Goal: Task Accomplishment & Management: Manage account settings

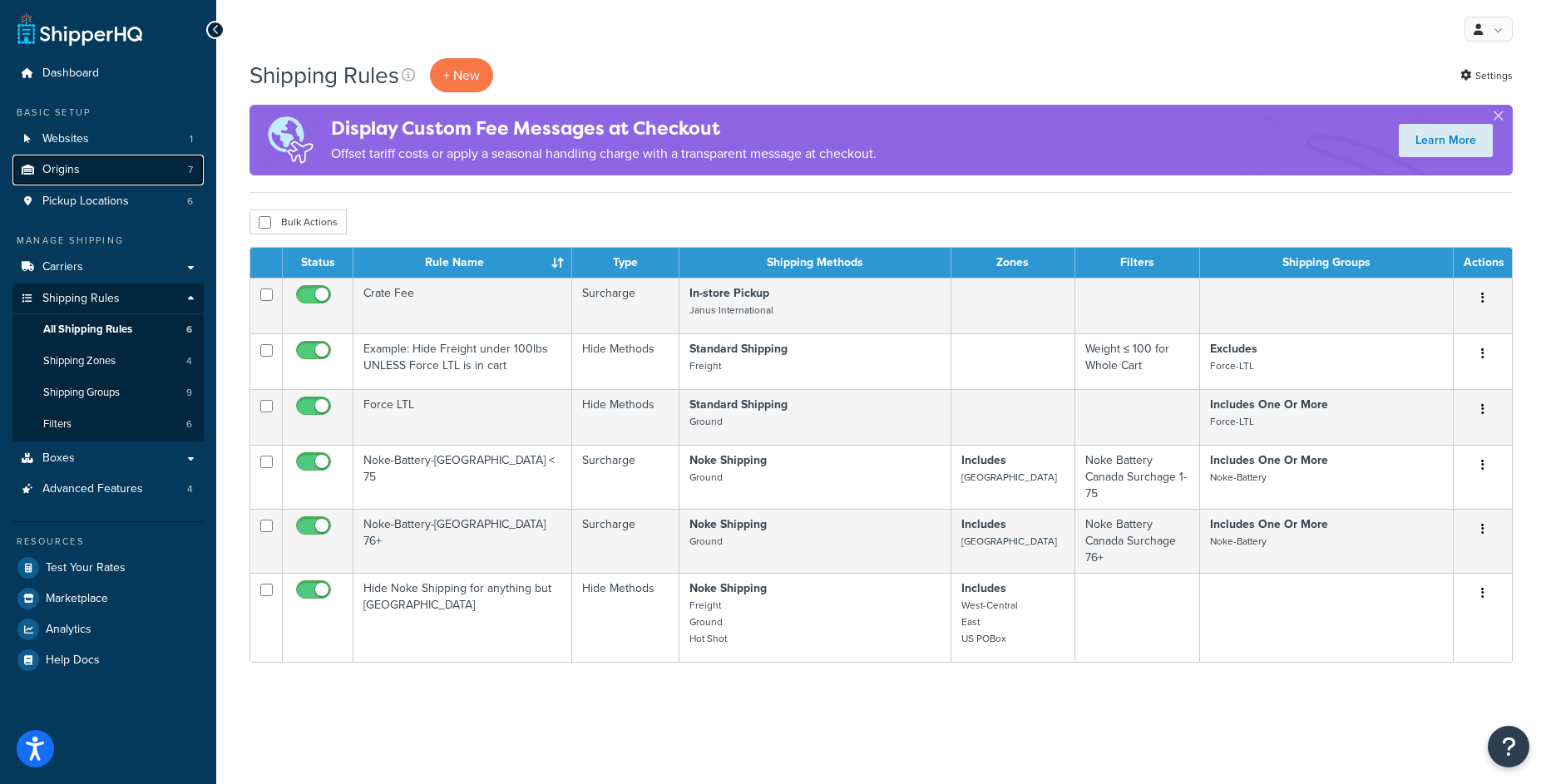
click at [152, 173] on link "Origins 7" at bounding box center [108, 170] width 192 height 31
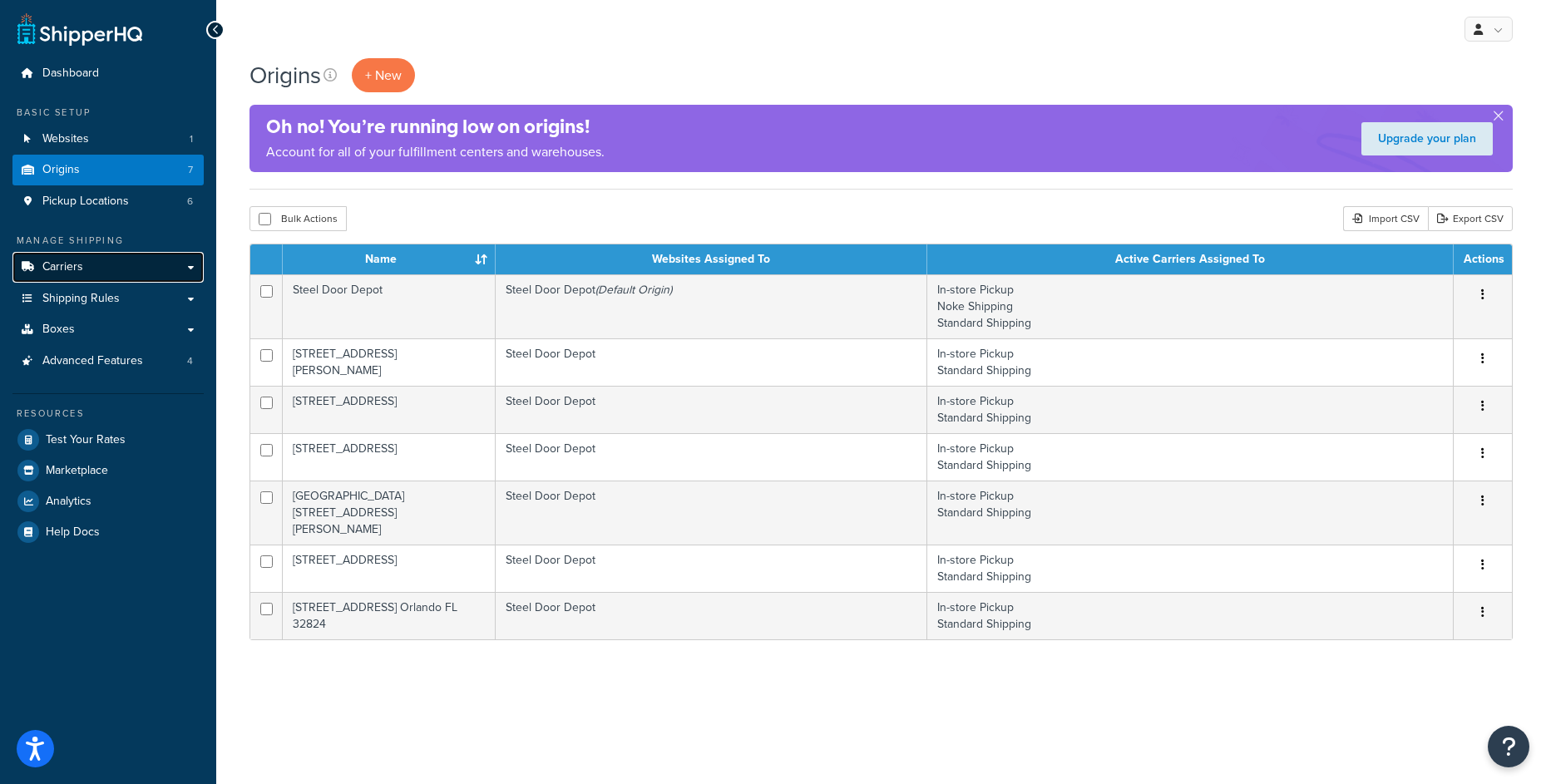
click at [132, 270] on link "Carriers" at bounding box center [108, 267] width 192 height 31
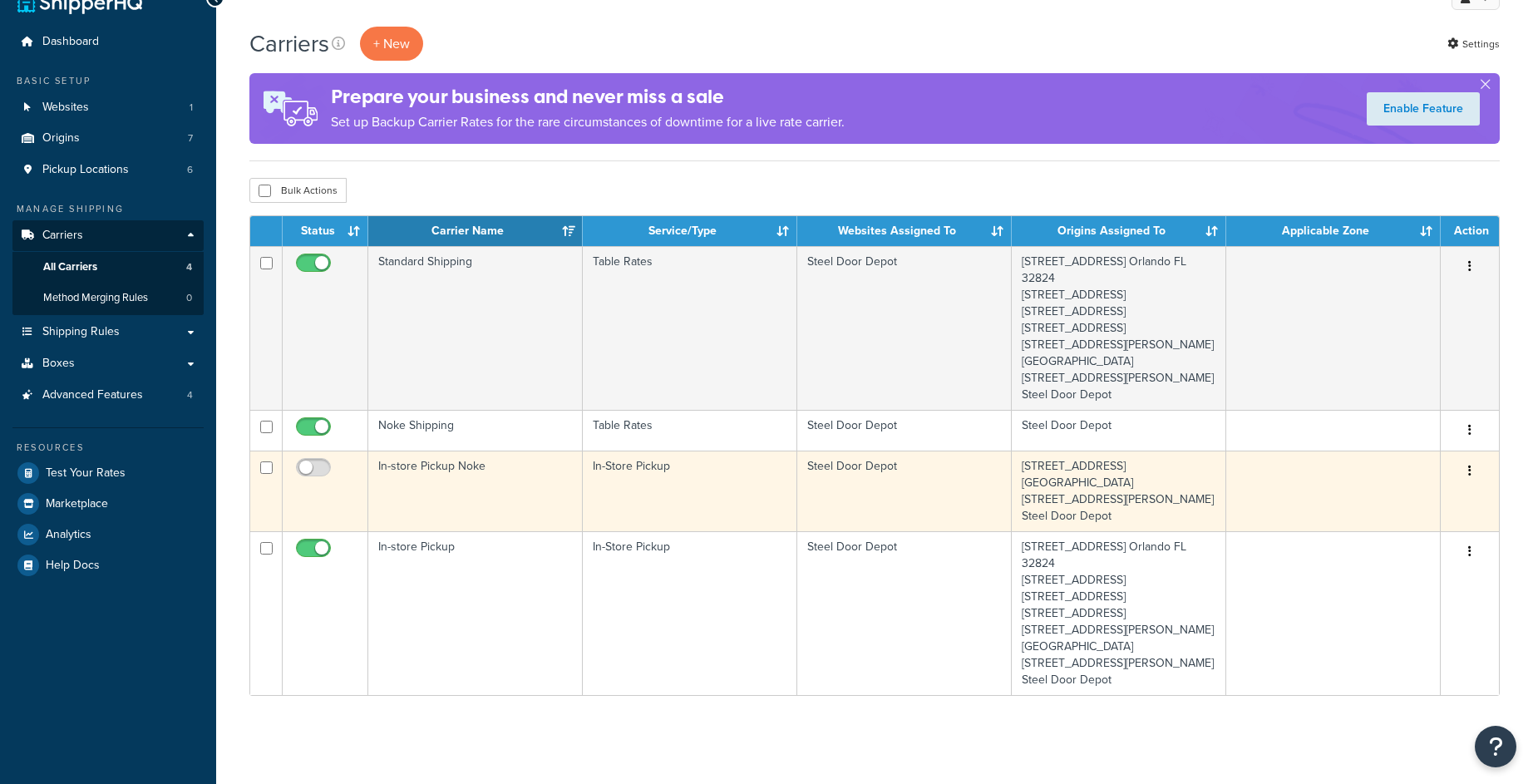
scroll to position [116, 0]
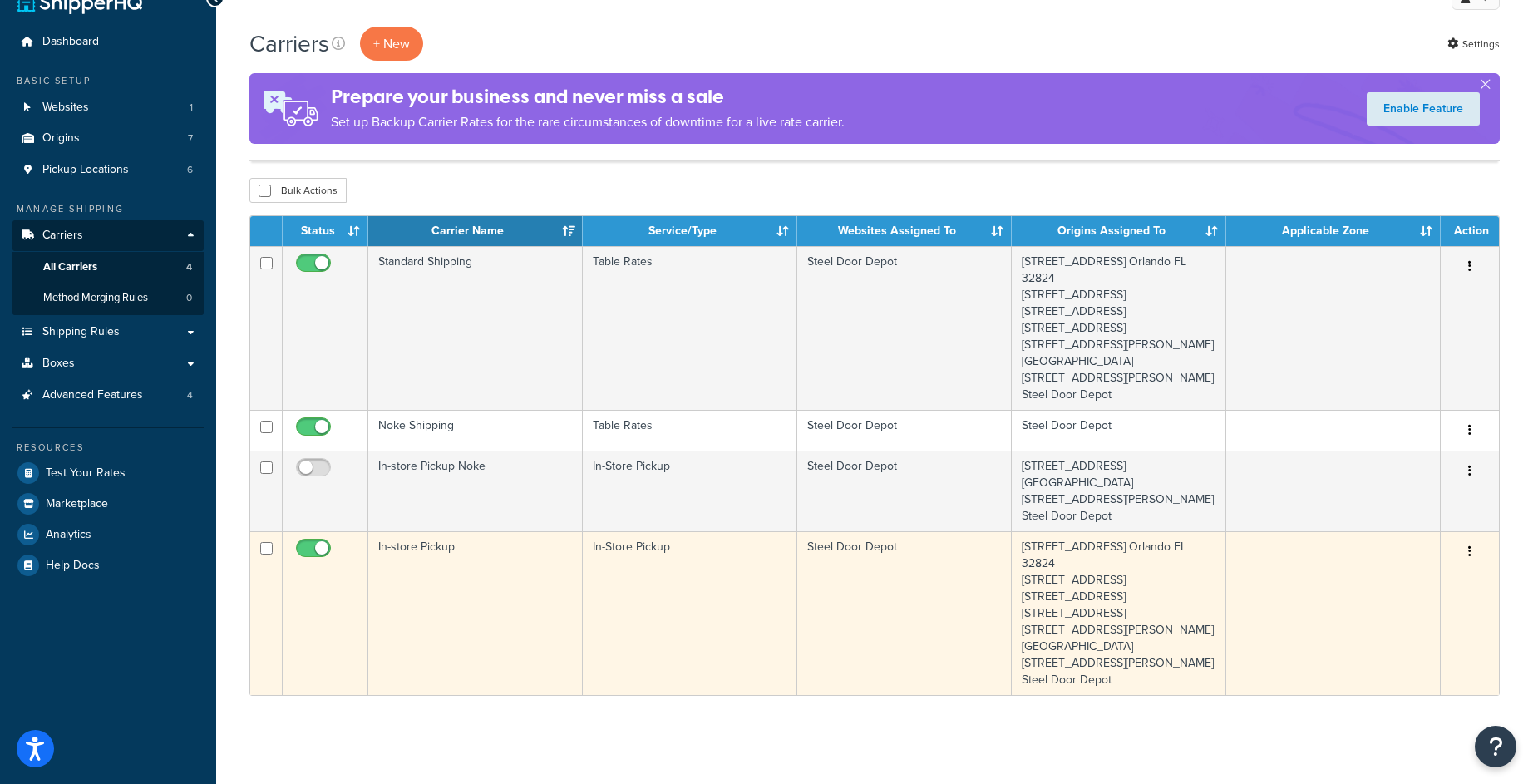
click at [301, 542] on input "checkbox" at bounding box center [315, 552] width 46 height 21
click at [308, 539] on span at bounding box center [313, 549] width 35 height 20
click at [308, 542] on input "checkbox" at bounding box center [315, 552] width 46 height 21
checkbox input "true"
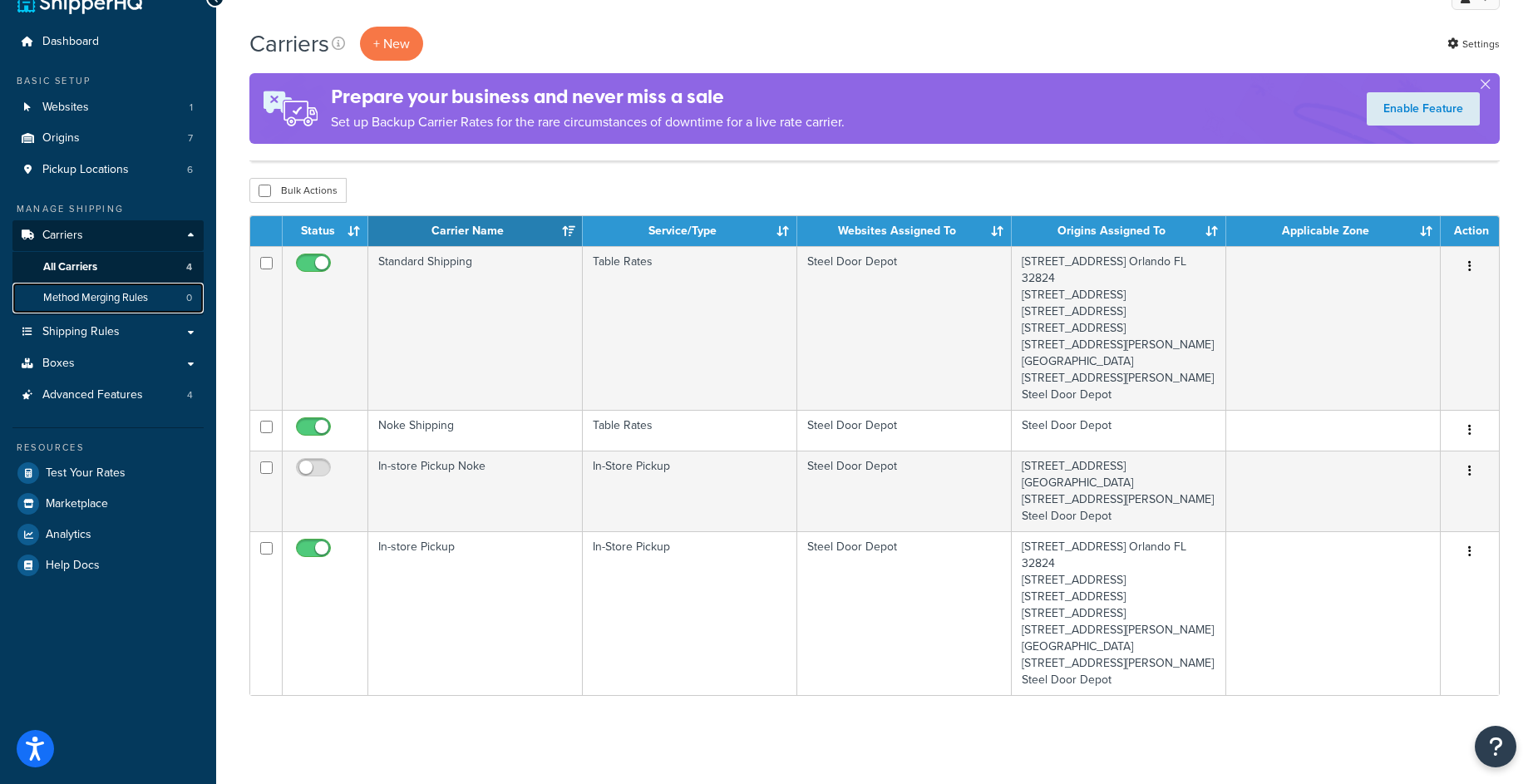
click at [109, 283] on link "Method Merging Rules 0" at bounding box center [108, 298] width 192 height 31
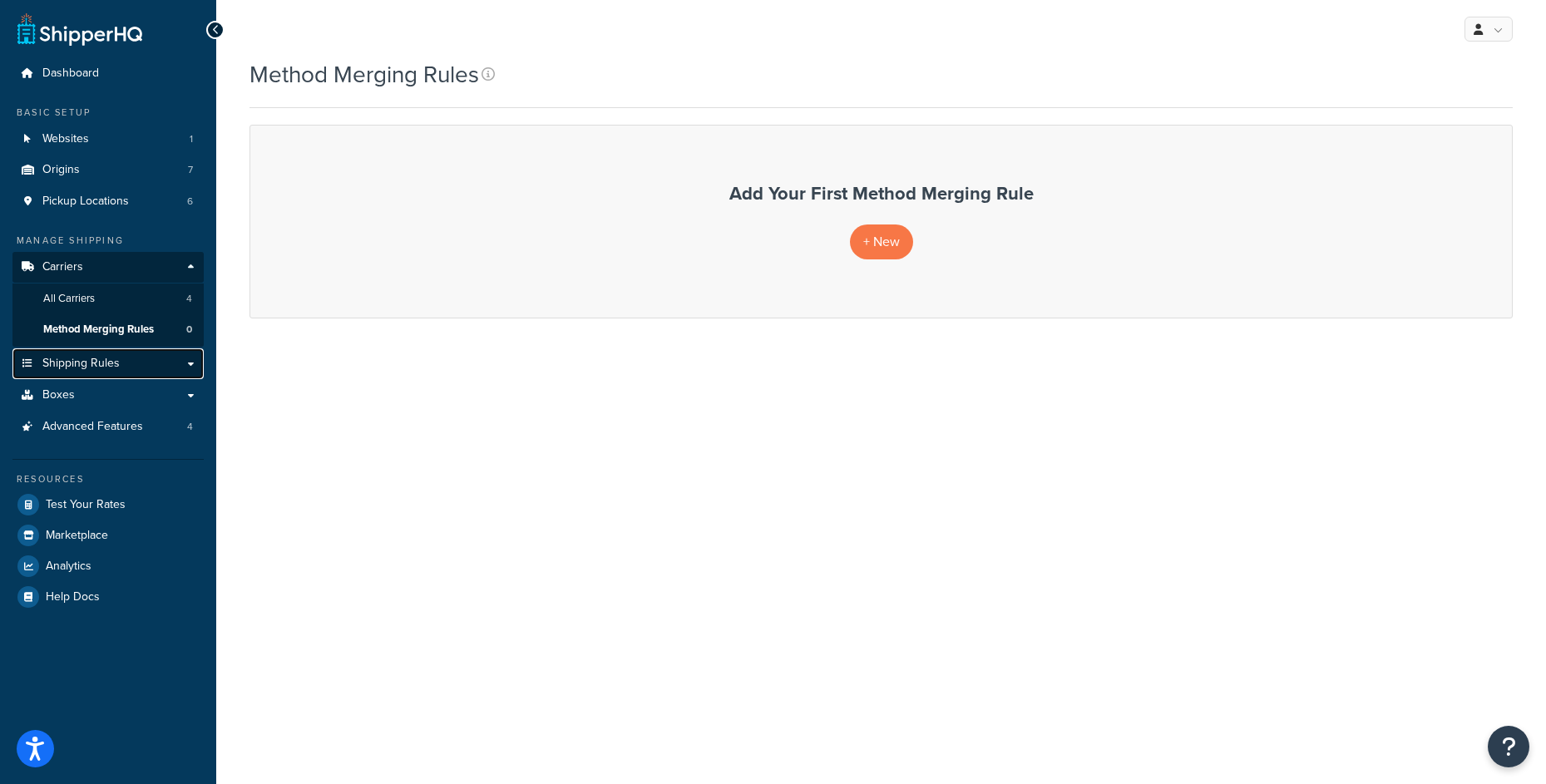
click at [133, 364] on link "Shipping Rules" at bounding box center [108, 364] width 192 height 31
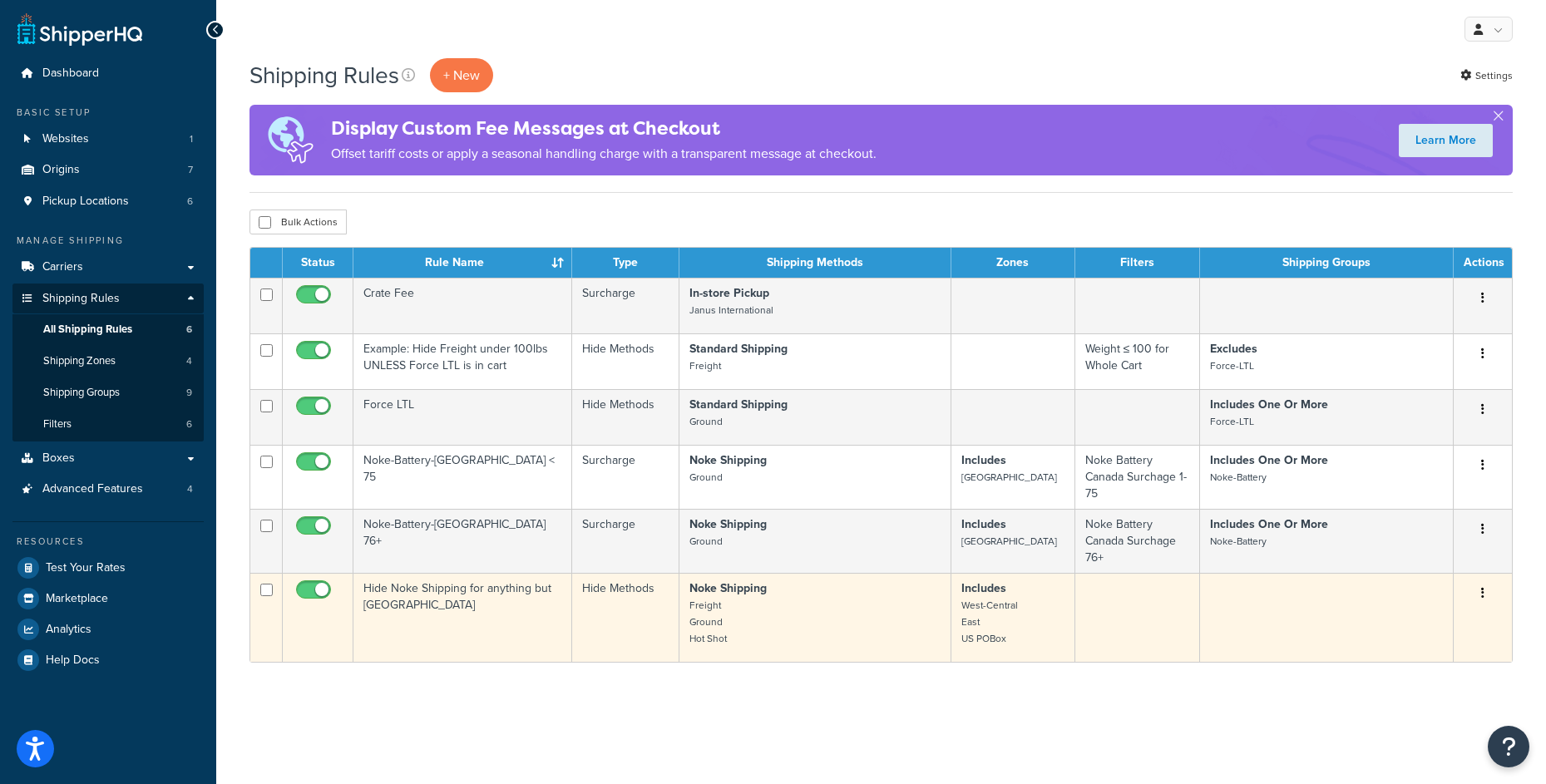
click at [314, 591] on input "checkbox" at bounding box center [315, 594] width 46 height 21
checkbox input "false"
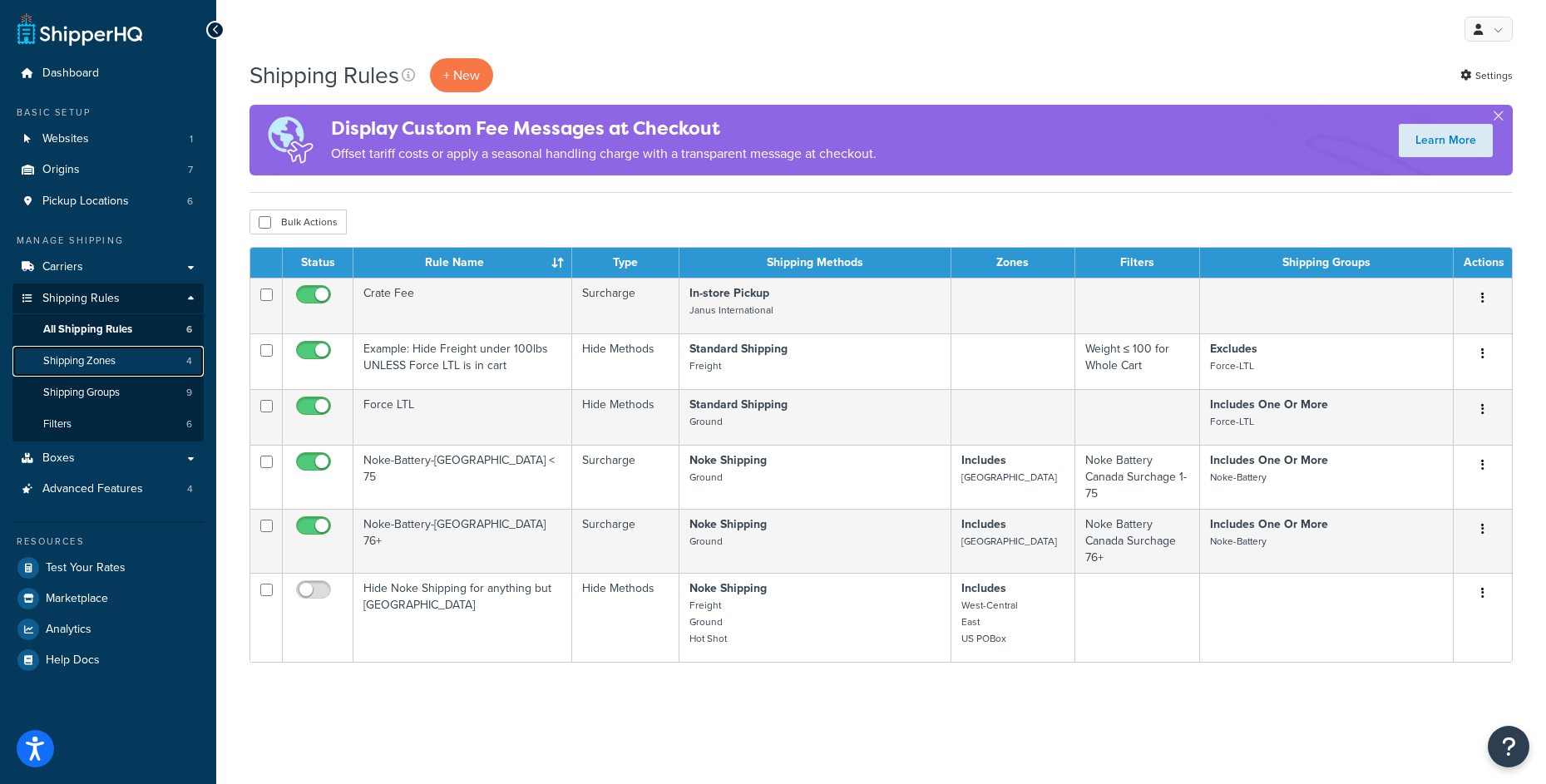
click at [130, 364] on link "Shipping Zones 4" at bounding box center [108, 361] width 192 height 31
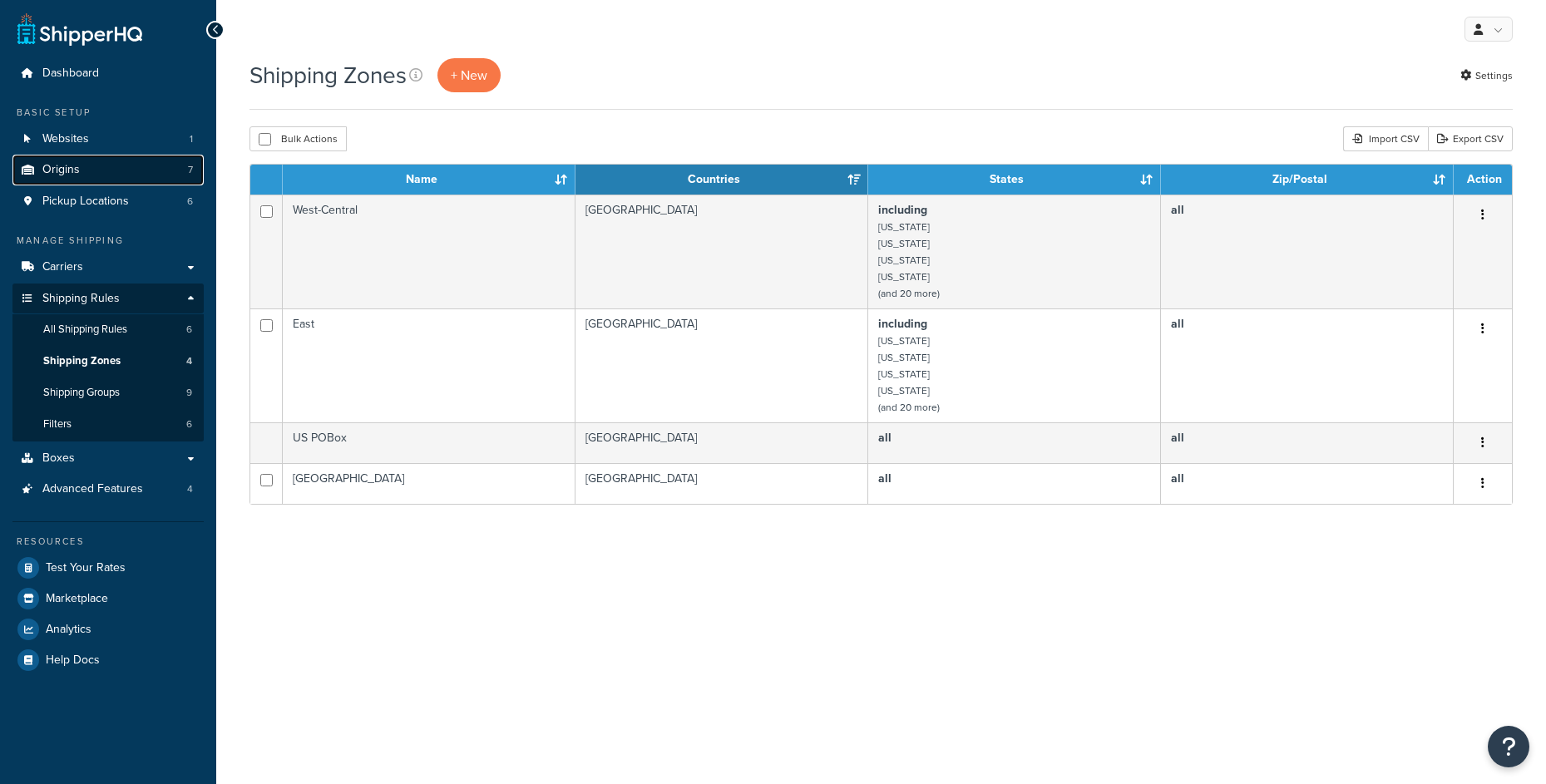
click at [123, 175] on link "Origins 7" at bounding box center [108, 170] width 192 height 31
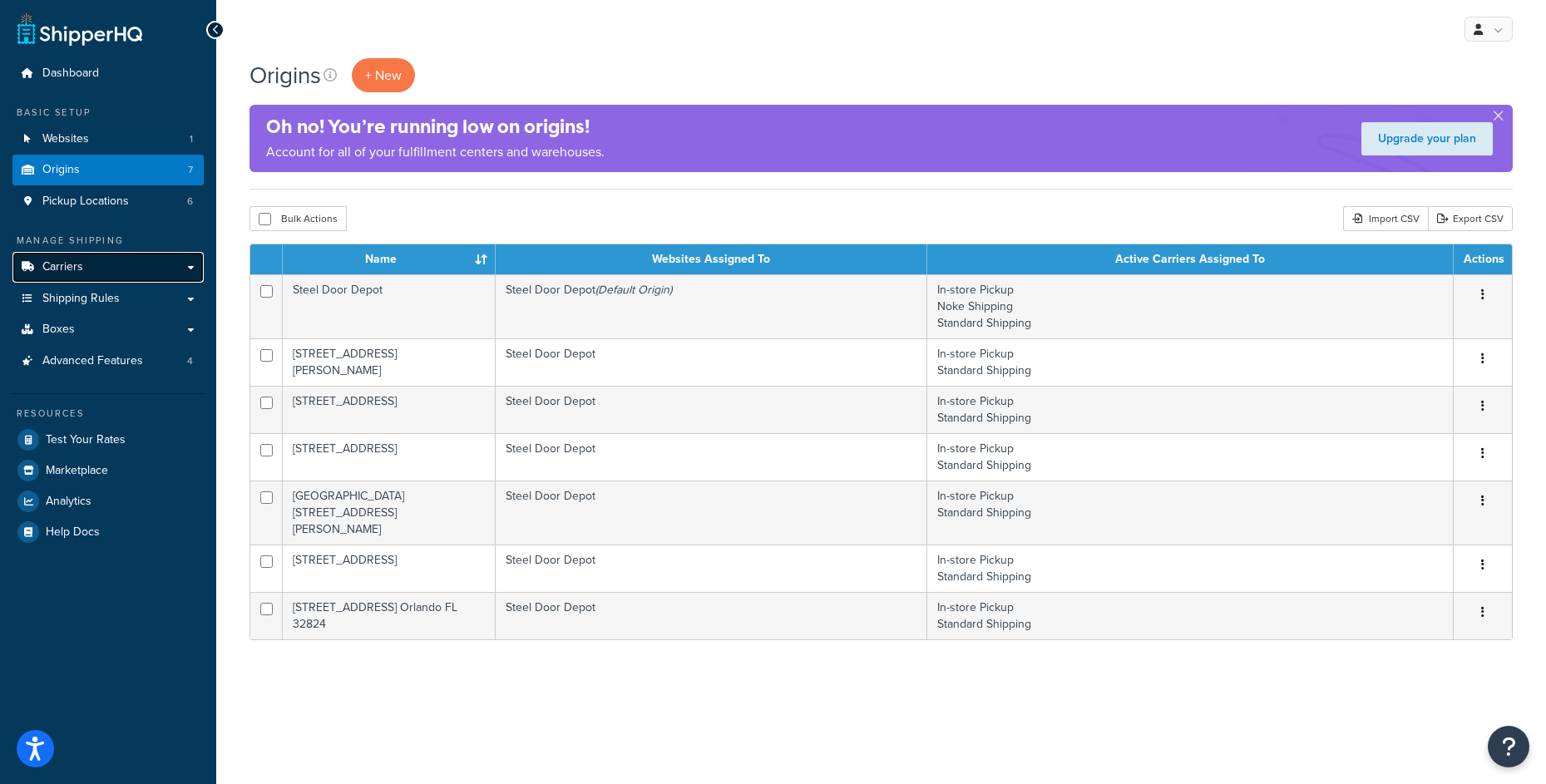
click at [132, 276] on link "Carriers" at bounding box center [108, 267] width 192 height 31
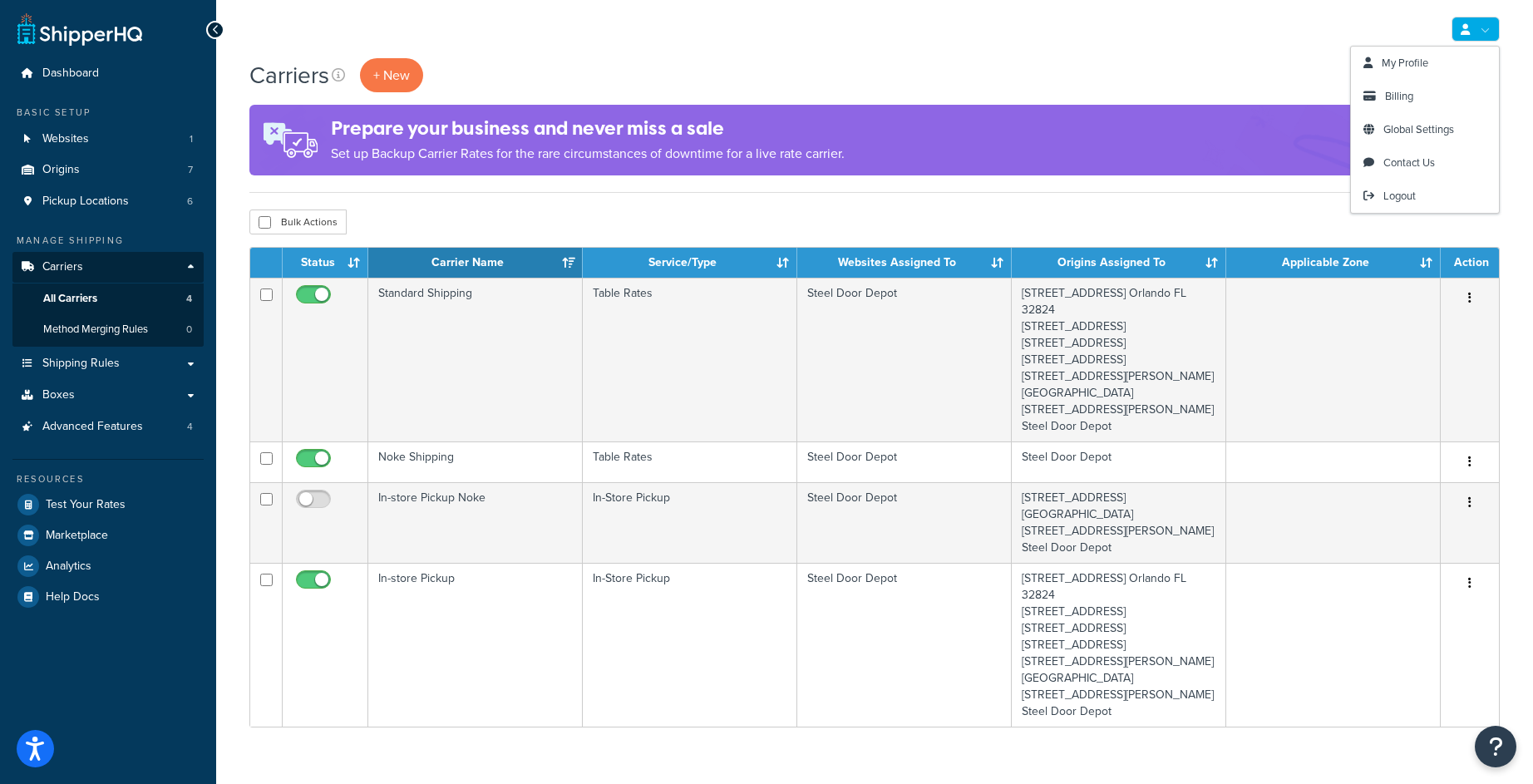
click at [1483, 22] on link at bounding box center [1476, 28] width 48 height 25
click at [1429, 76] on link "My Profile" at bounding box center [1425, 63] width 148 height 34
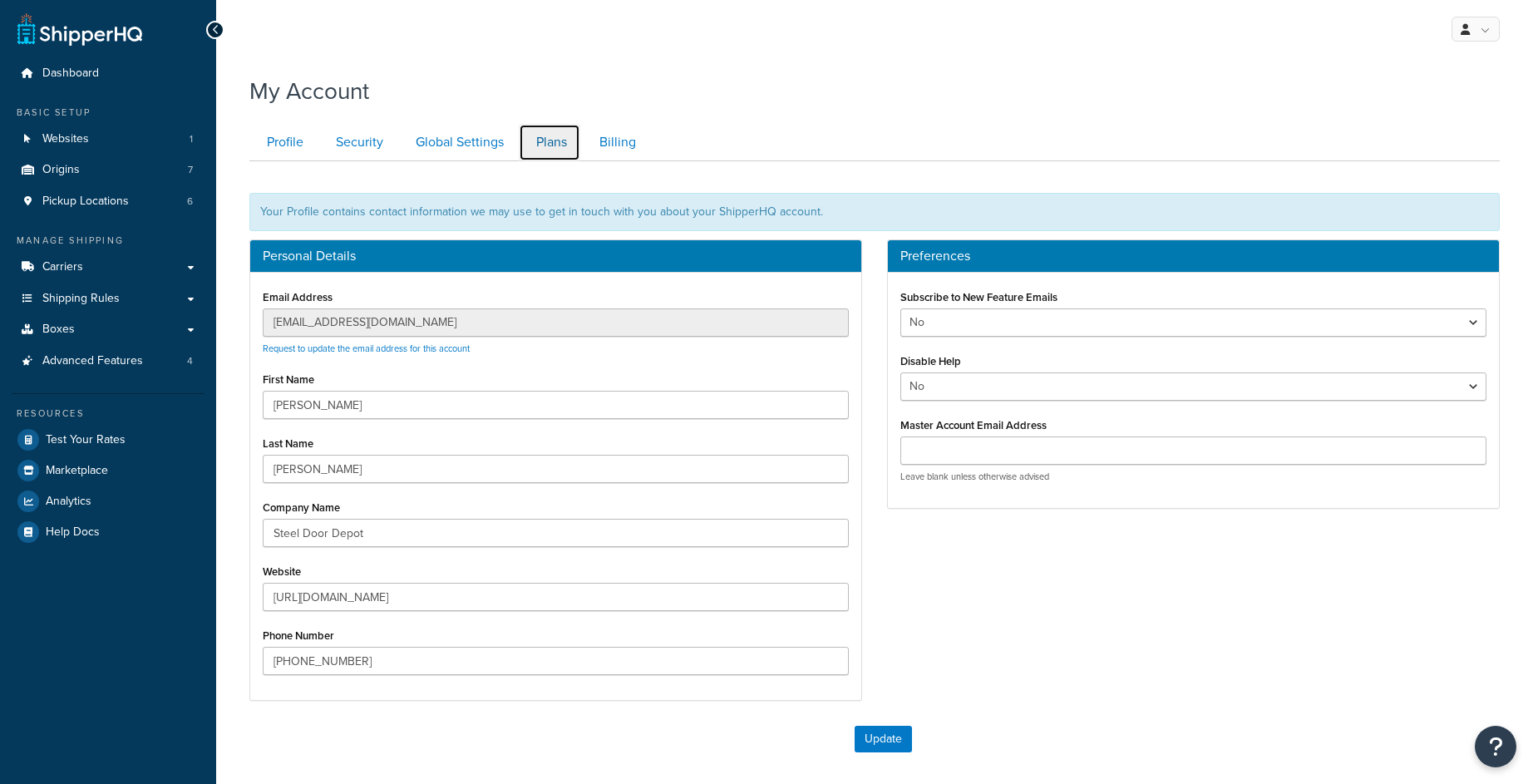
click at [536, 141] on link "Plans" at bounding box center [549, 142] width 61 height 37
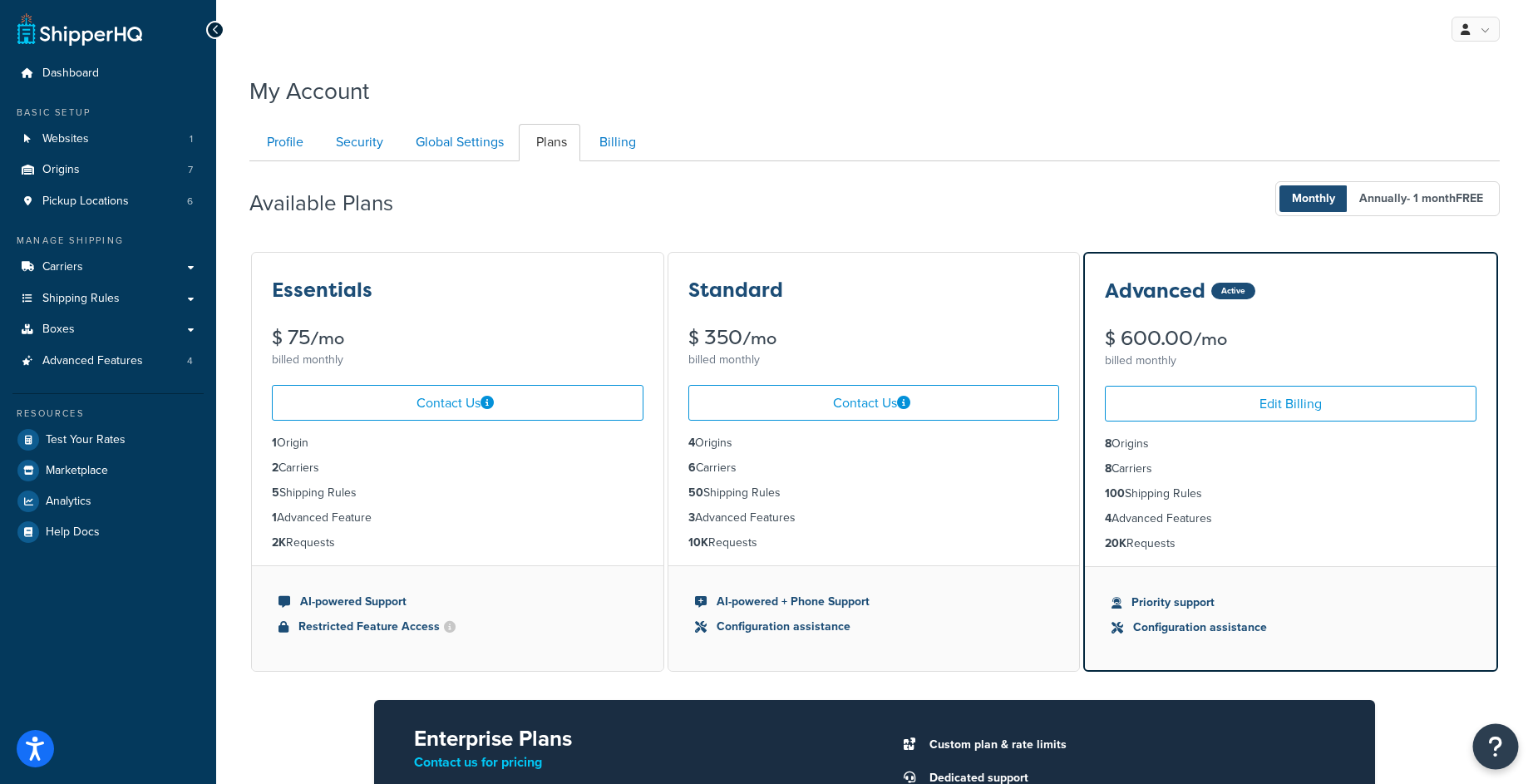
click at [1509, 751] on button "Open Resource Center" at bounding box center [1496, 746] width 46 height 46
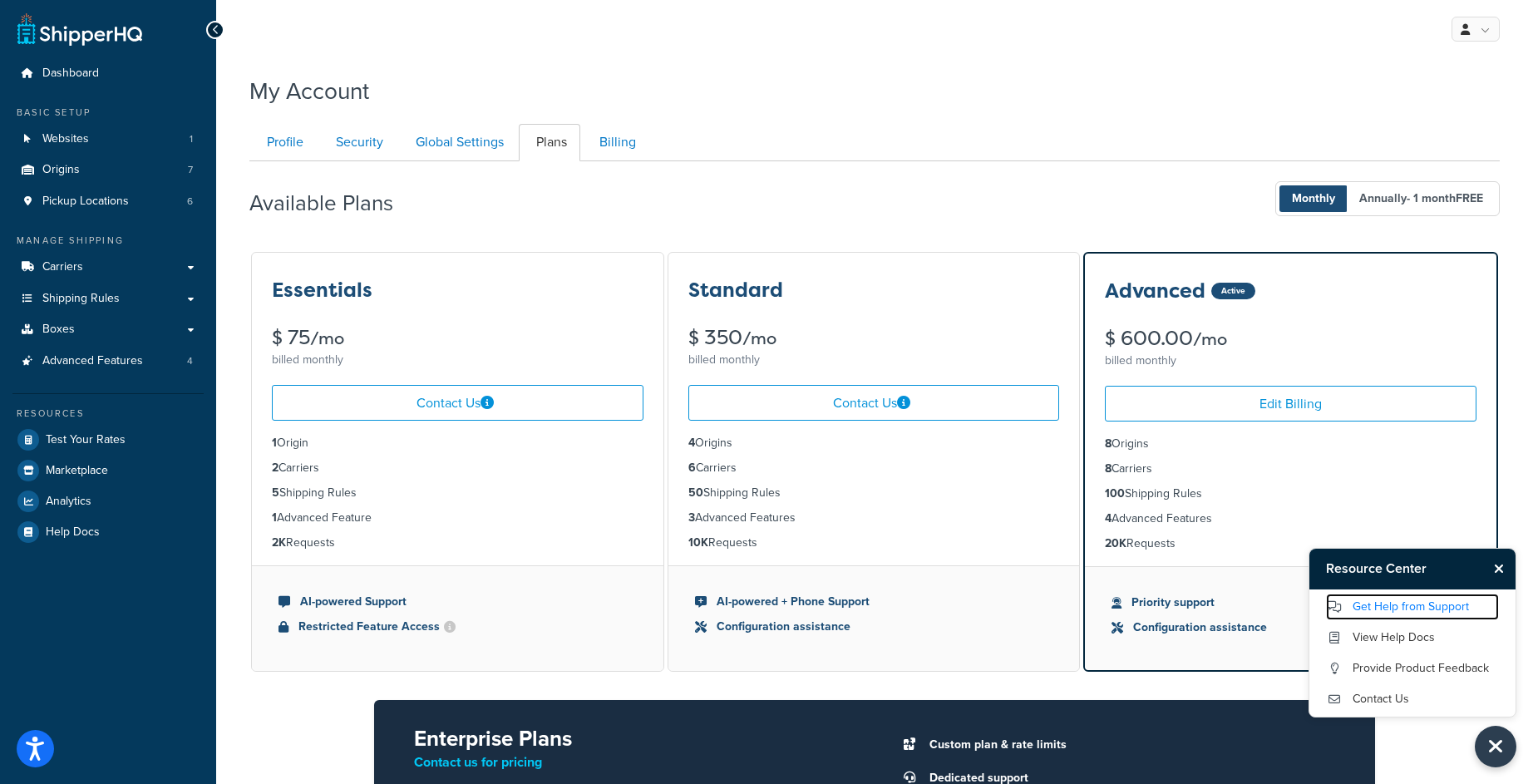
click at [1425, 610] on link "Get Help from Support" at bounding box center [1412, 606] width 173 height 27
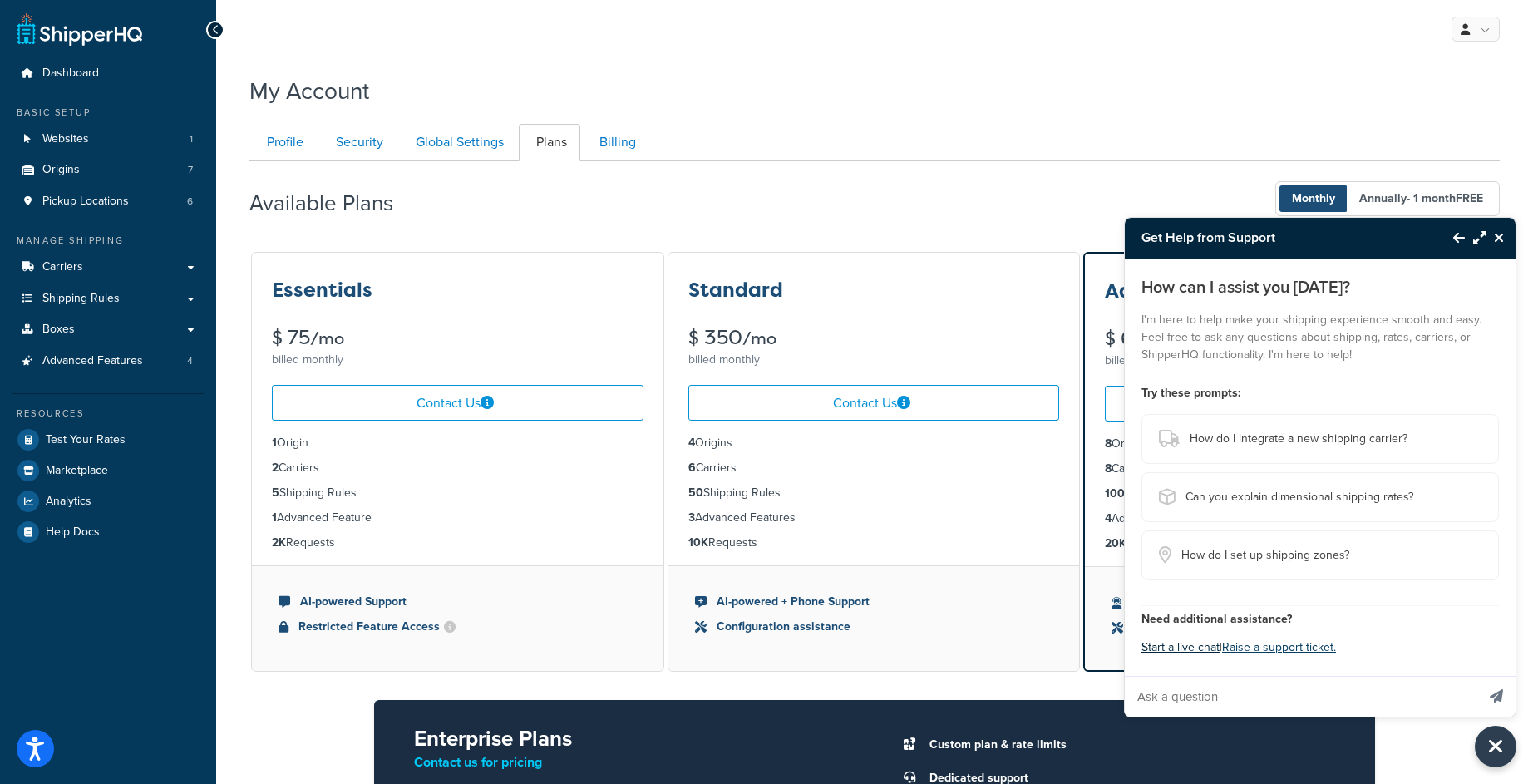
click at [1210, 643] on button "Start a live chat" at bounding box center [1180, 647] width 79 height 23
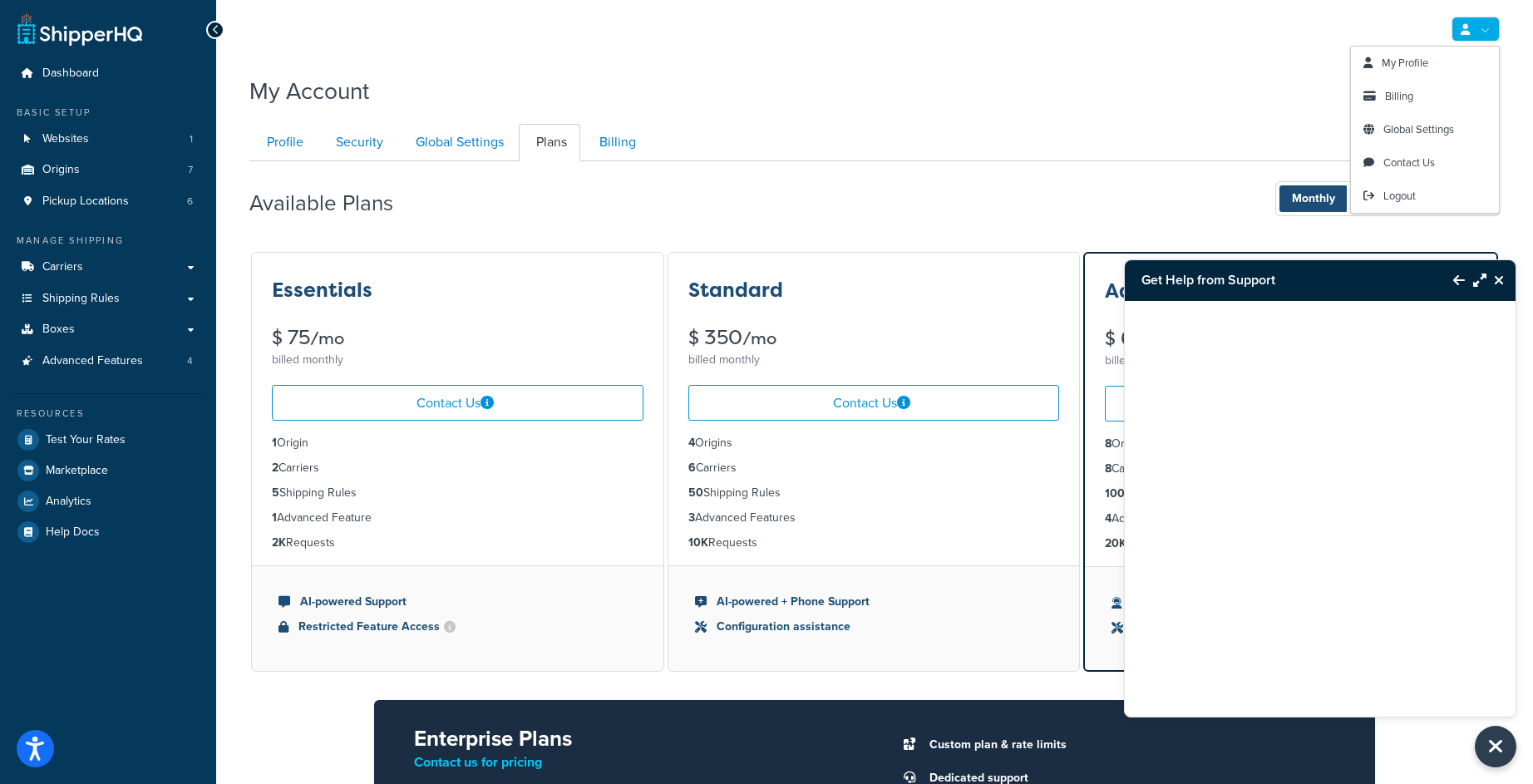
click at [1478, 34] on link at bounding box center [1476, 28] width 48 height 25
click at [1436, 93] on link "Billing" at bounding box center [1425, 97] width 148 height 34
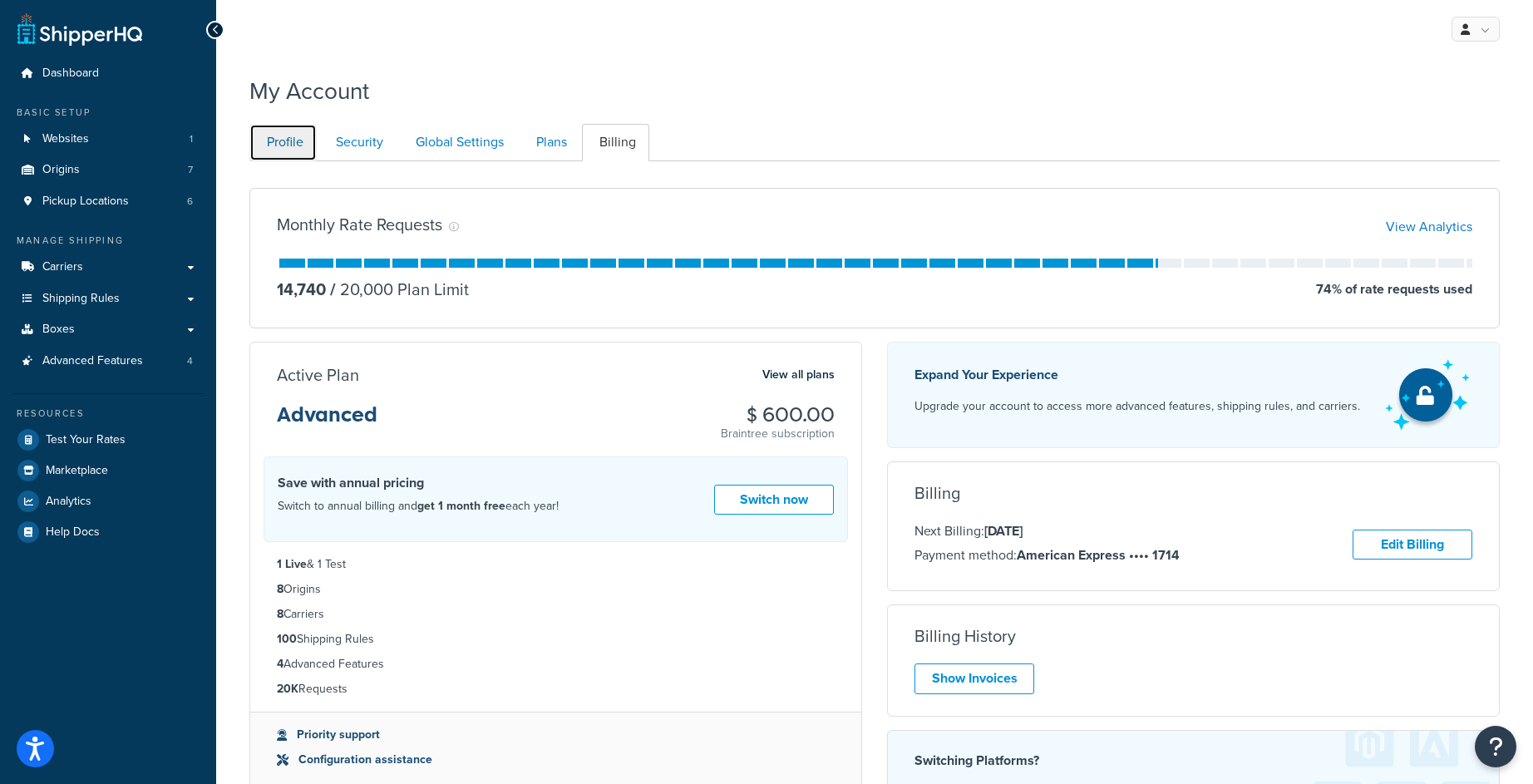
click at [298, 142] on link "Profile" at bounding box center [283, 142] width 67 height 37
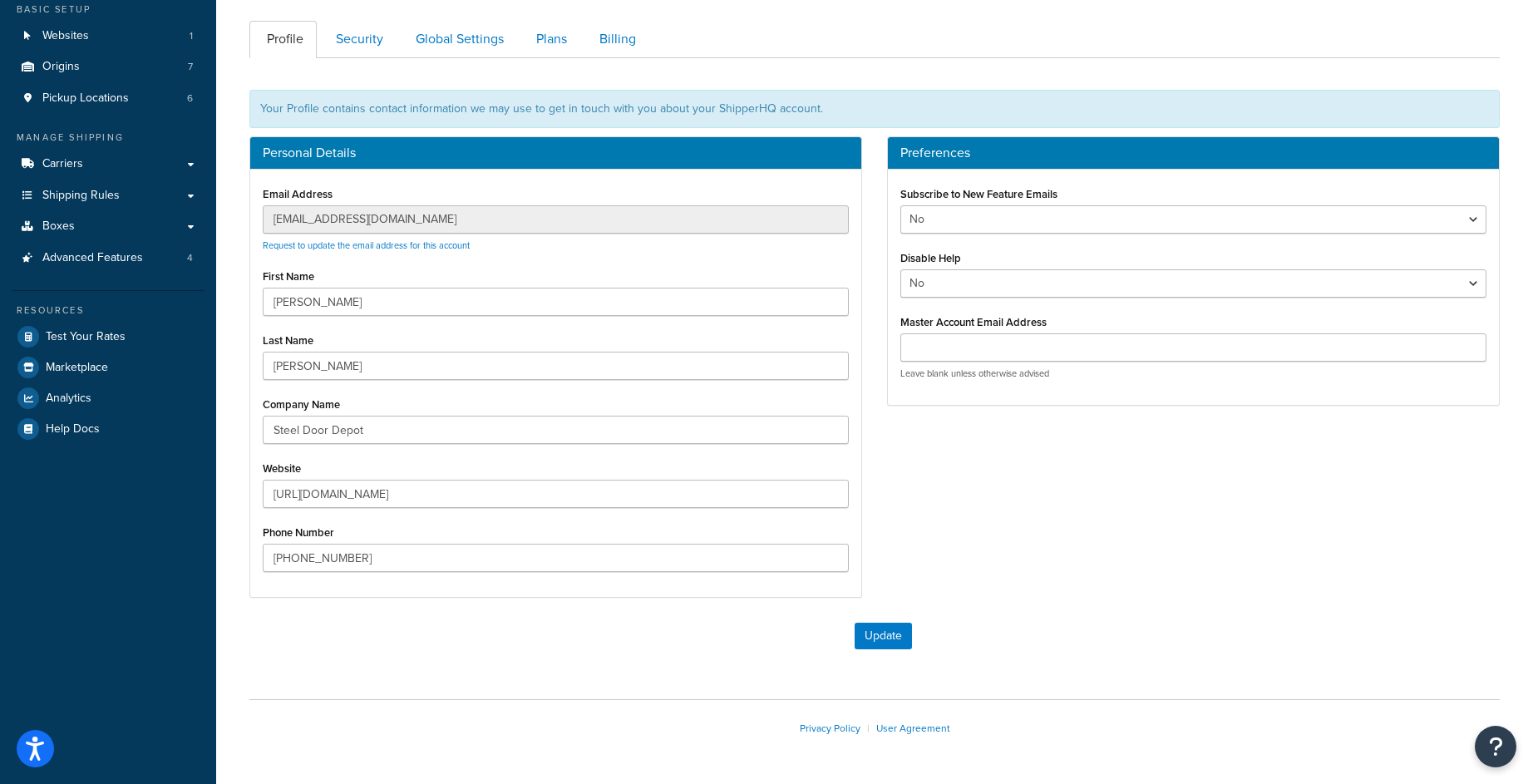
scroll to position [102, 0]
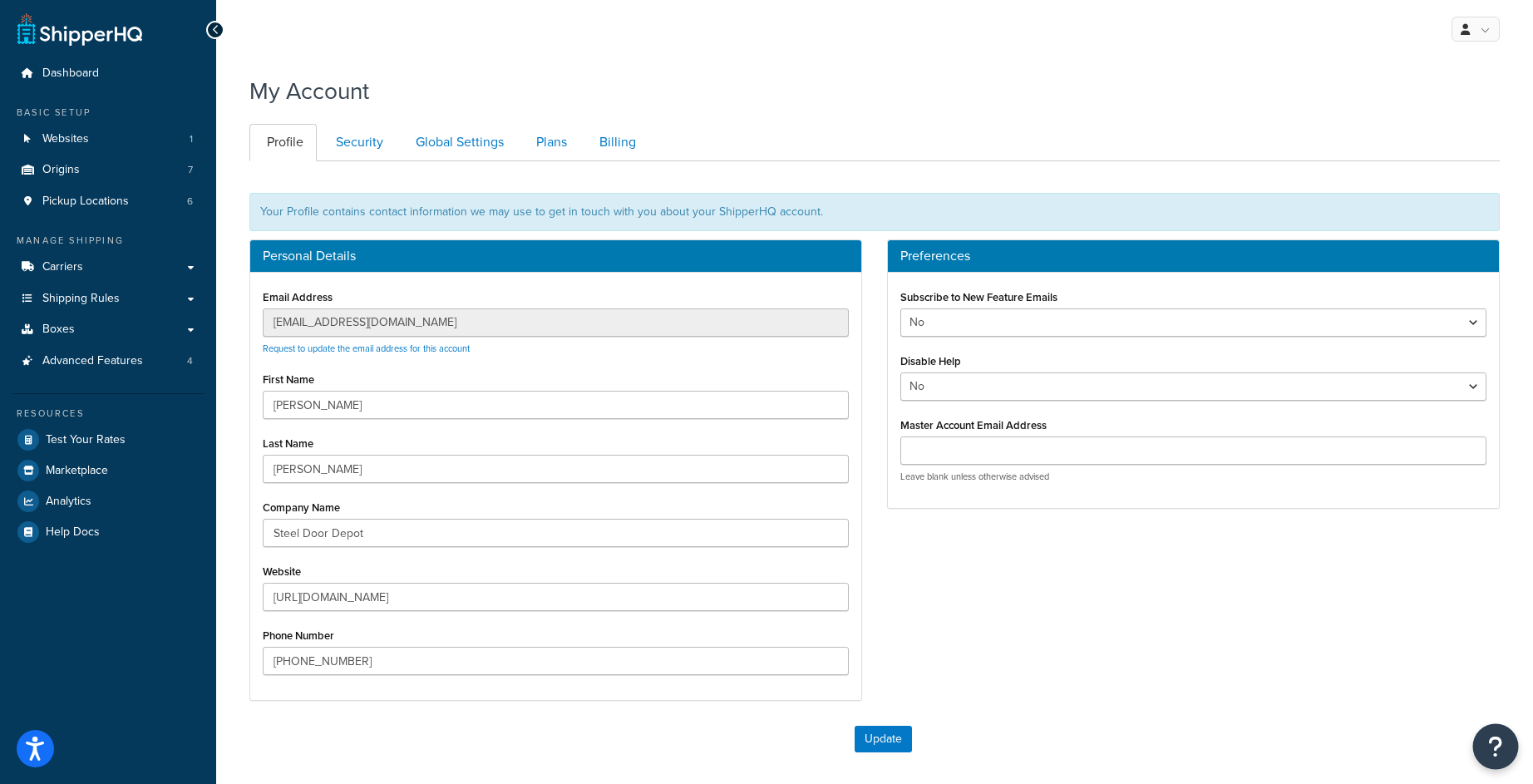
click at [1493, 745] on icon "Open Resource Center" at bounding box center [1496, 746] width 16 height 23
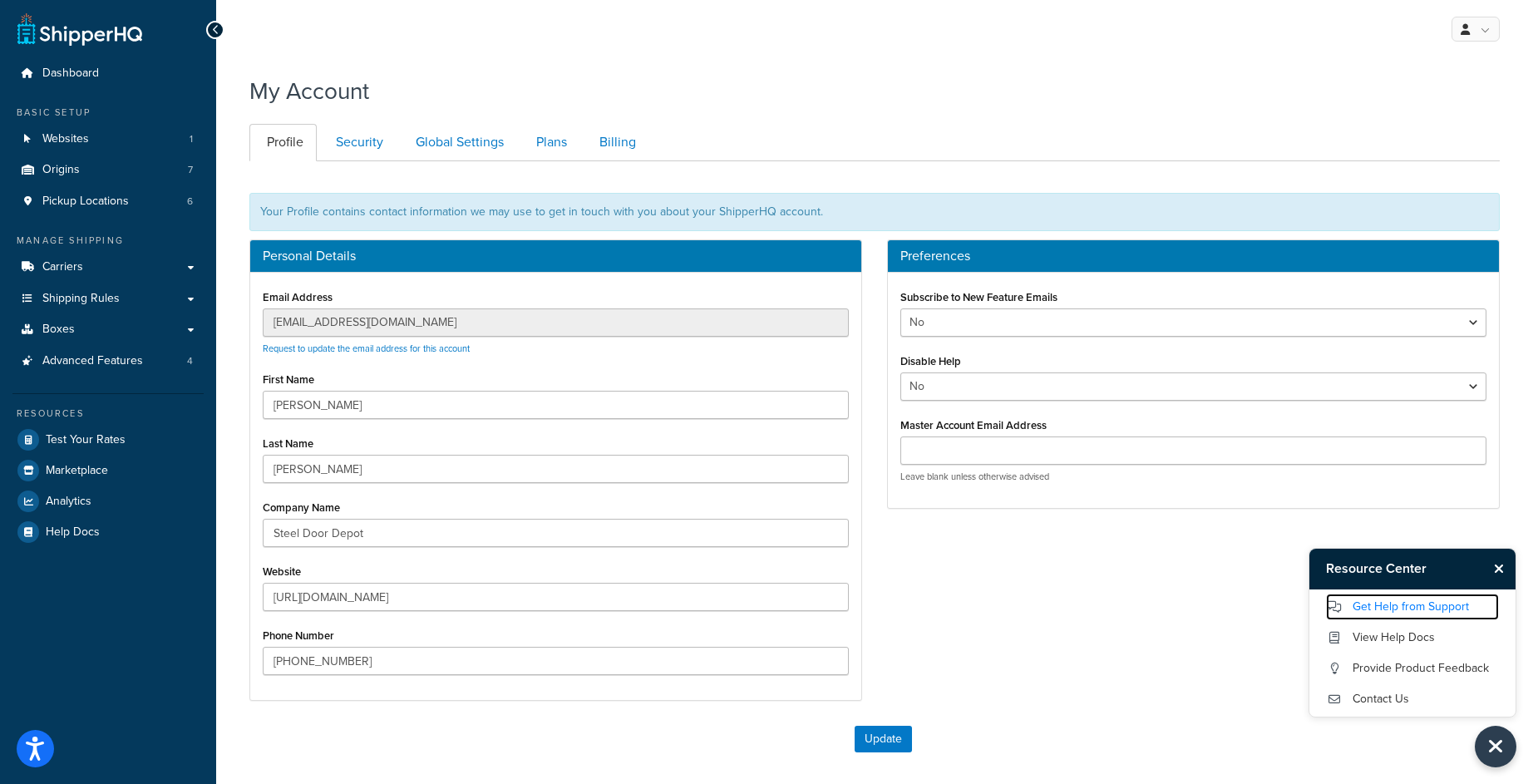
click at [1392, 601] on link "Get Help from Support" at bounding box center [1412, 606] width 173 height 27
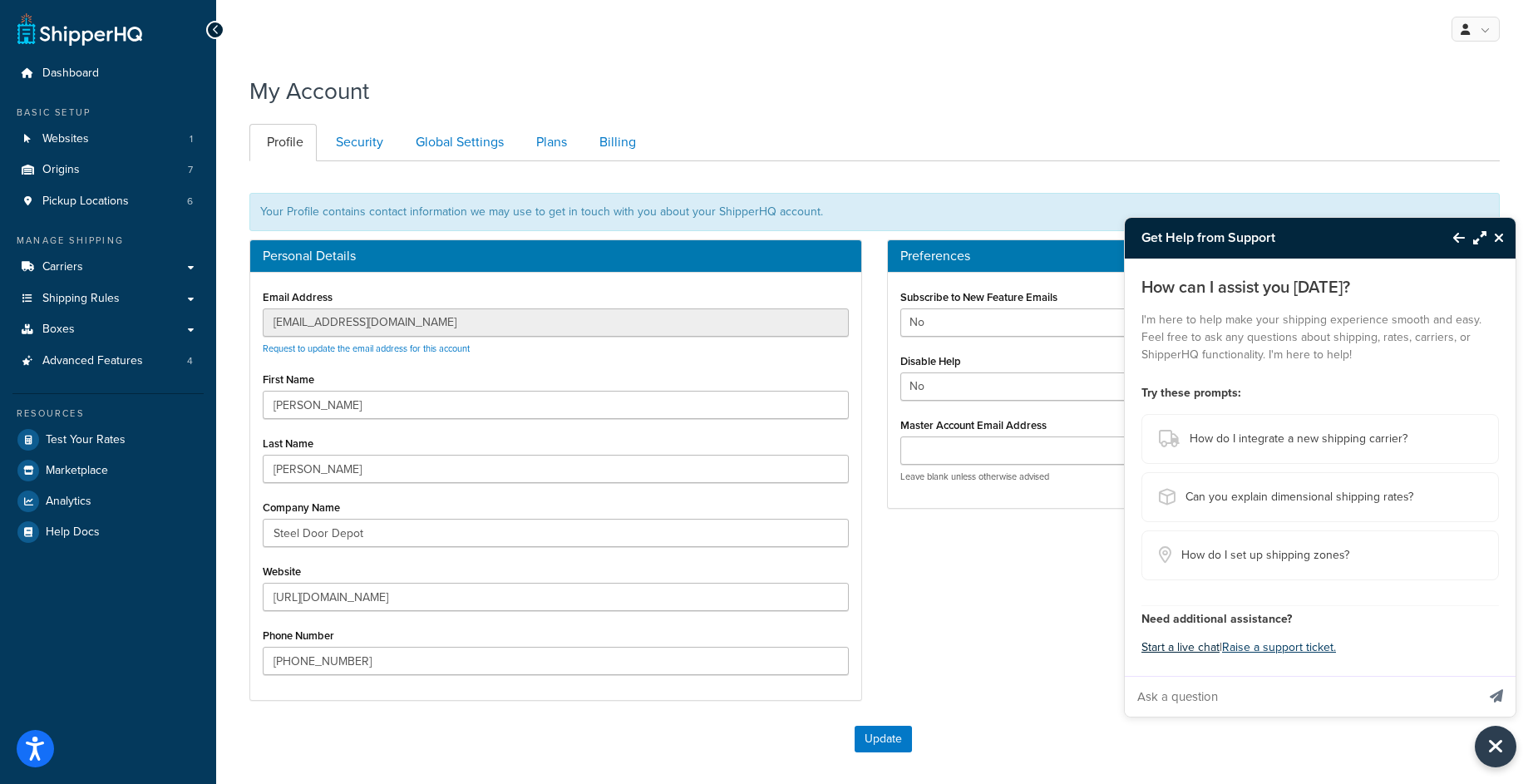
click at [1201, 645] on button "Start a live chat" at bounding box center [1180, 647] width 79 height 23
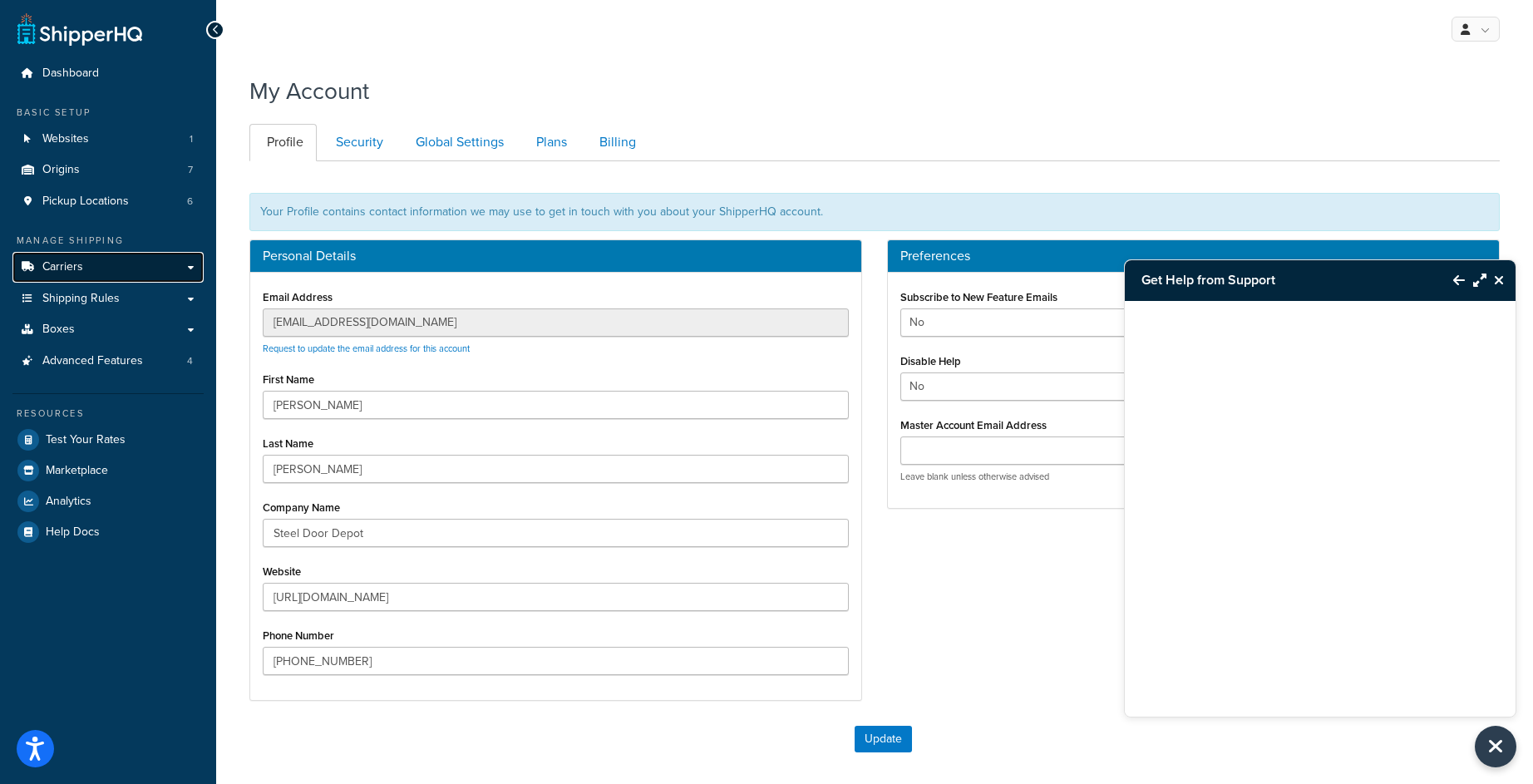
click at [108, 281] on link "Carriers" at bounding box center [108, 267] width 192 height 31
click at [106, 275] on link "Carriers" at bounding box center [108, 267] width 192 height 31
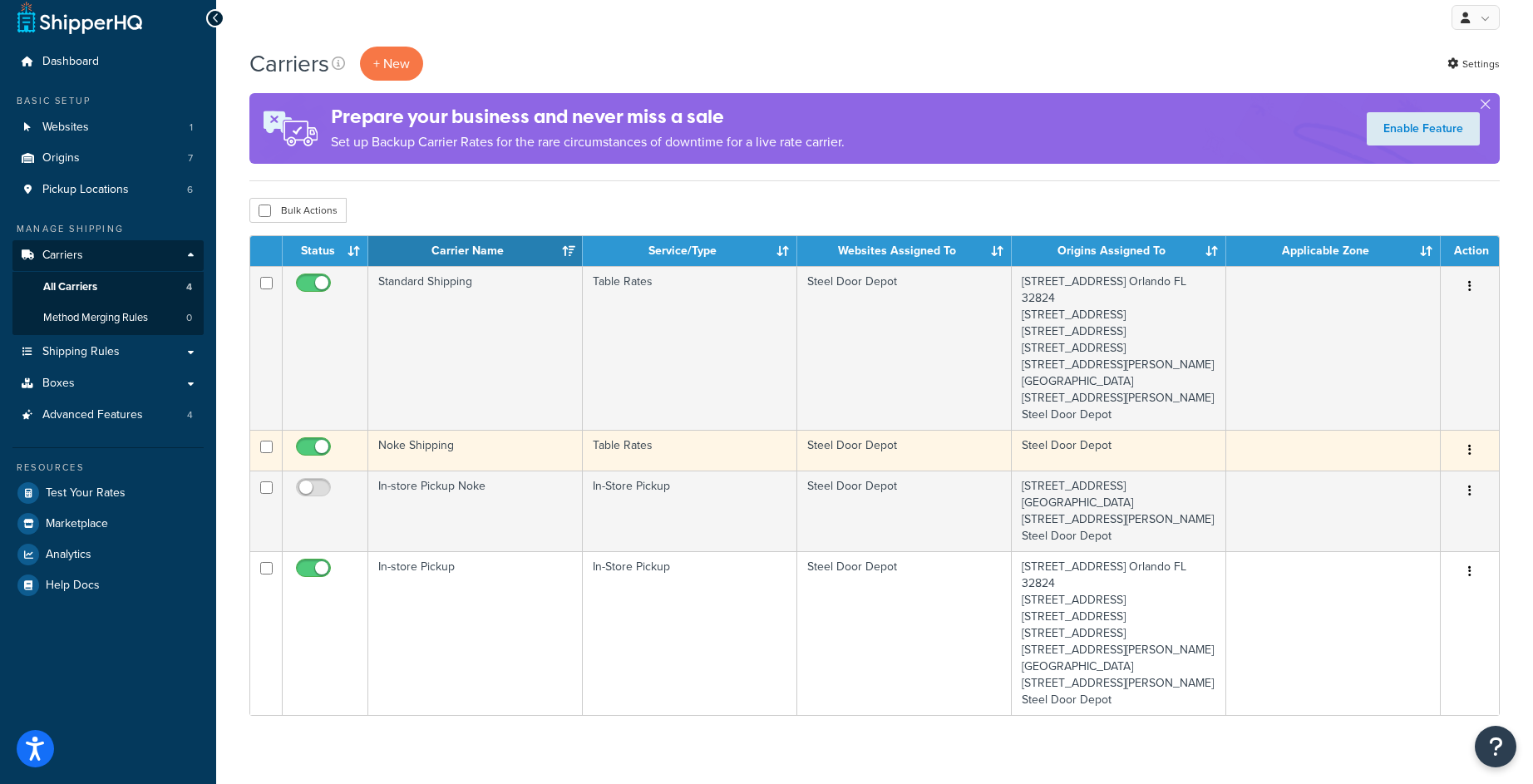
scroll to position [29, 0]
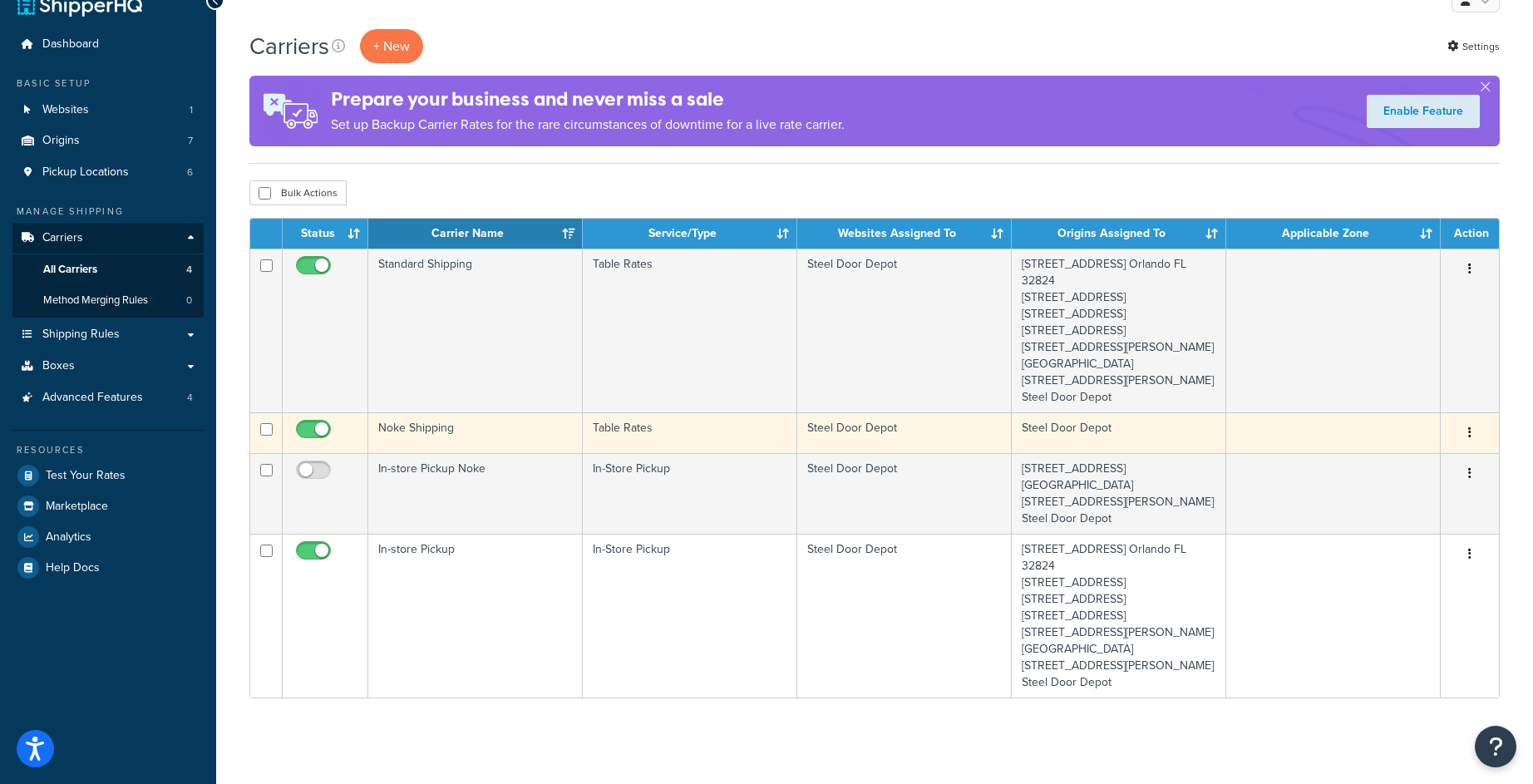
click at [318, 444] on input "checkbox" at bounding box center [315, 434] width 46 height 21
checkbox input "false"
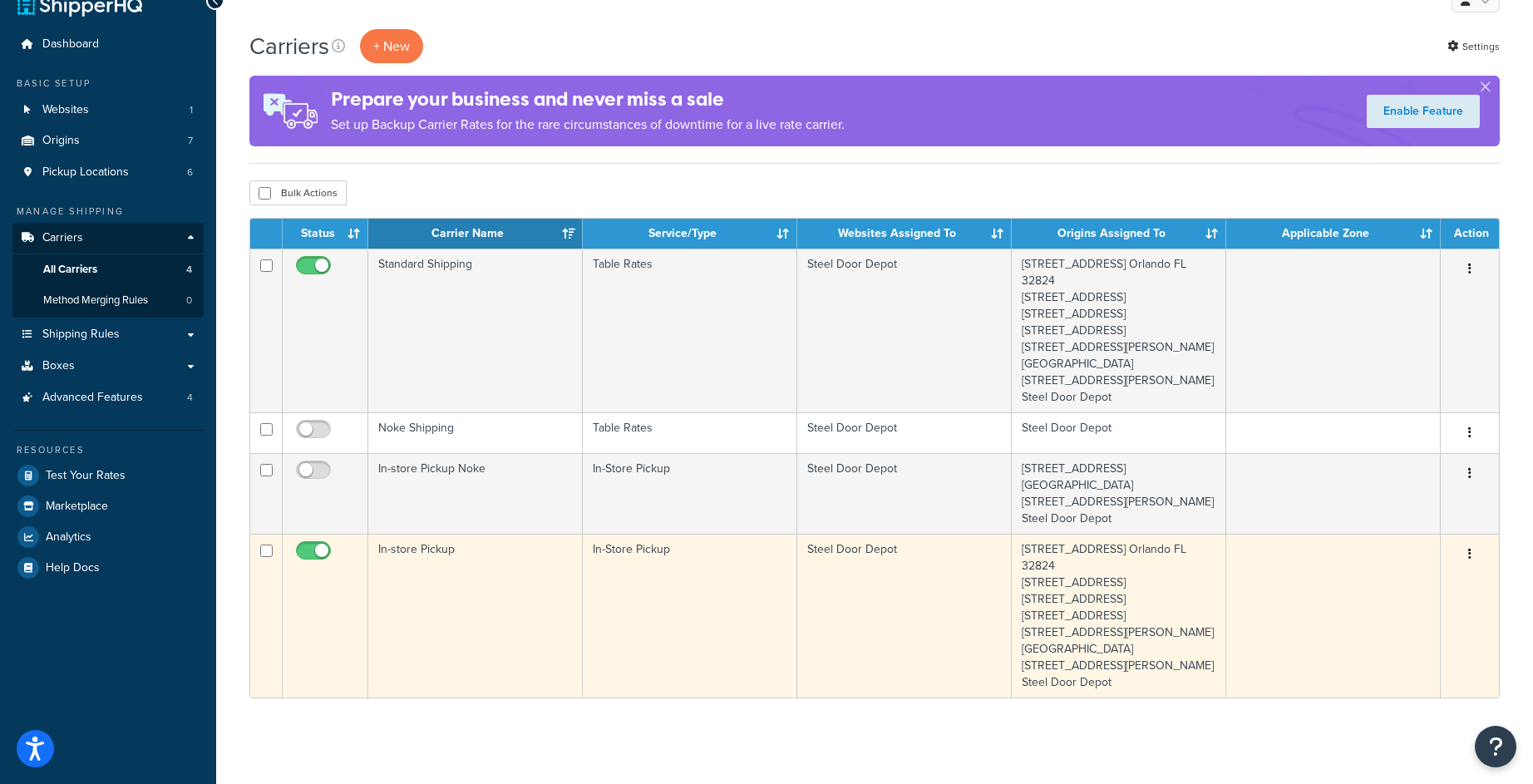
click at [305, 565] on input "checkbox" at bounding box center [315, 555] width 46 height 21
checkbox input "false"
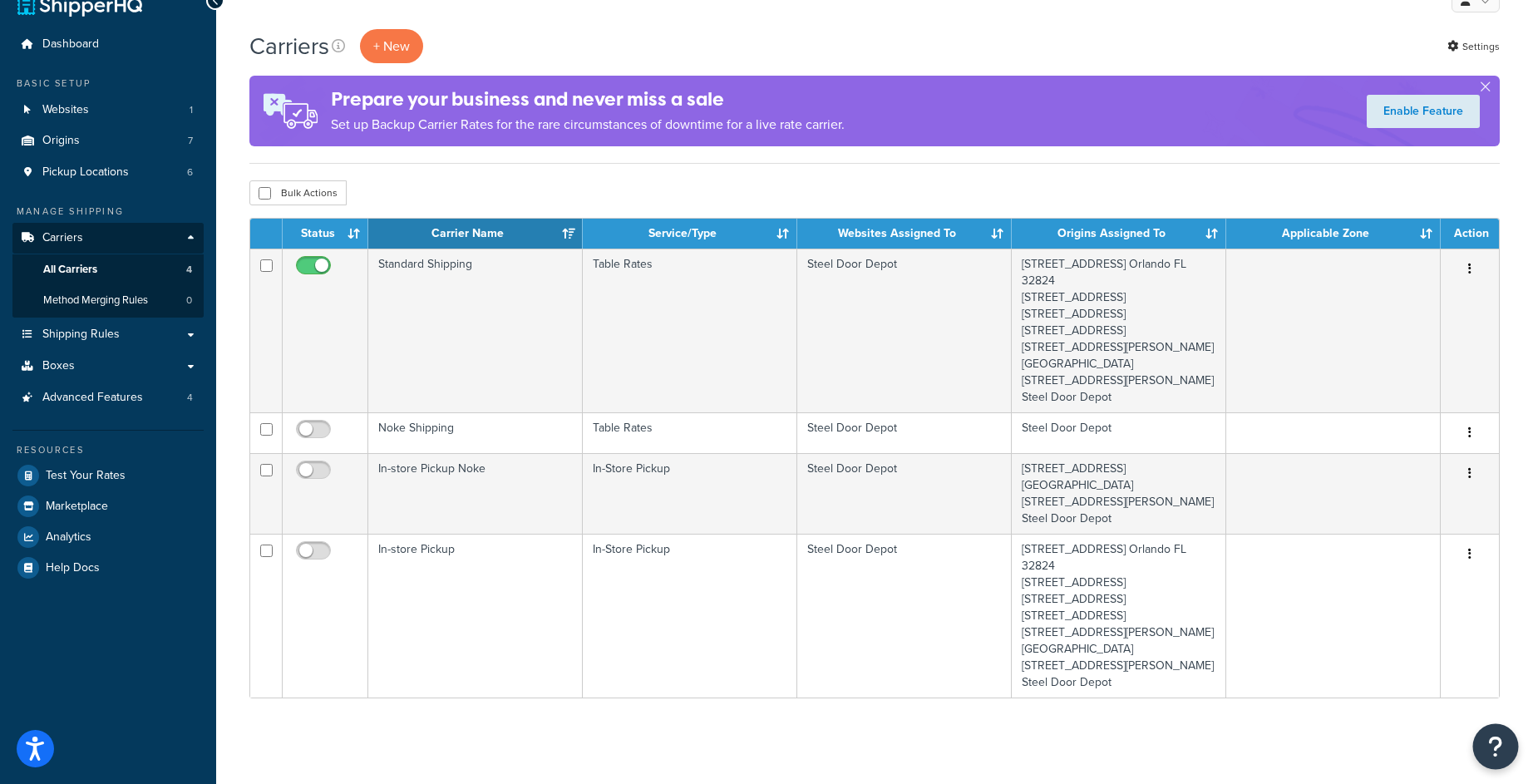
click at [1512, 756] on button "Open Resource Center" at bounding box center [1496, 746] width 46 height 46
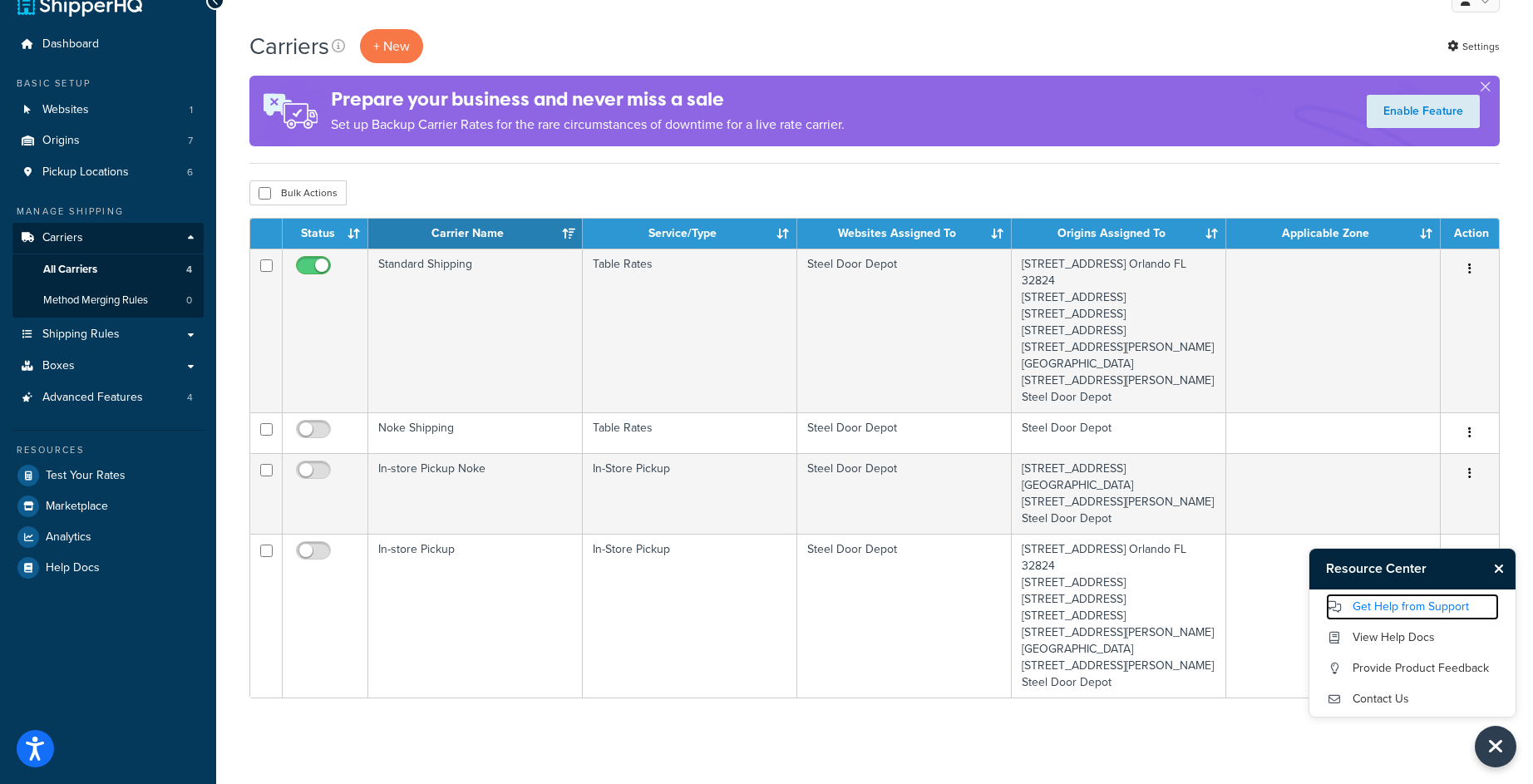
click at [1399, 605] on link "Get Help from Support" at bounding box center [1412, 606] width 173 height 27
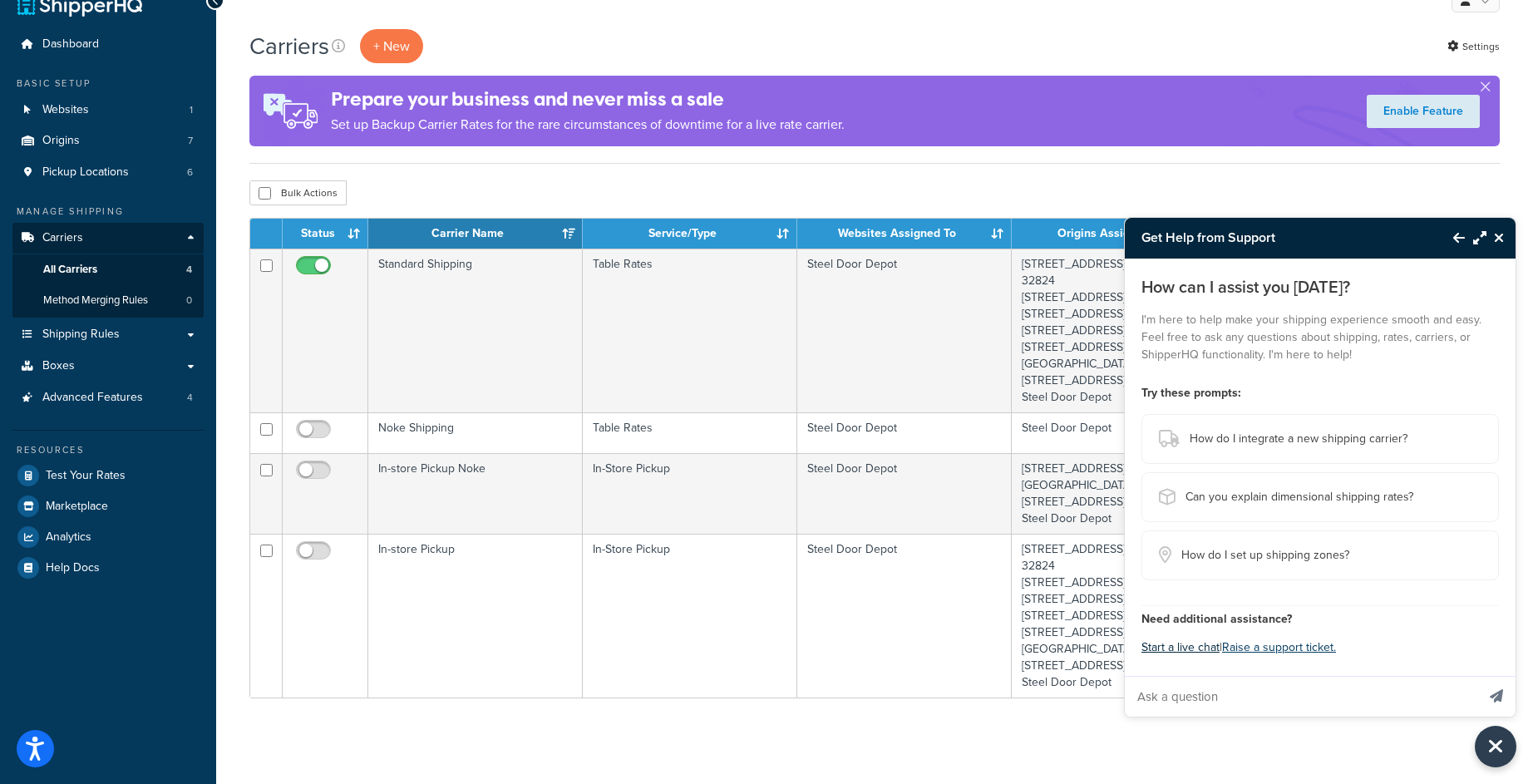
click at [1202, 648] on button "Start a live chat" at bounding box center [1180, 647] width 79 height 23
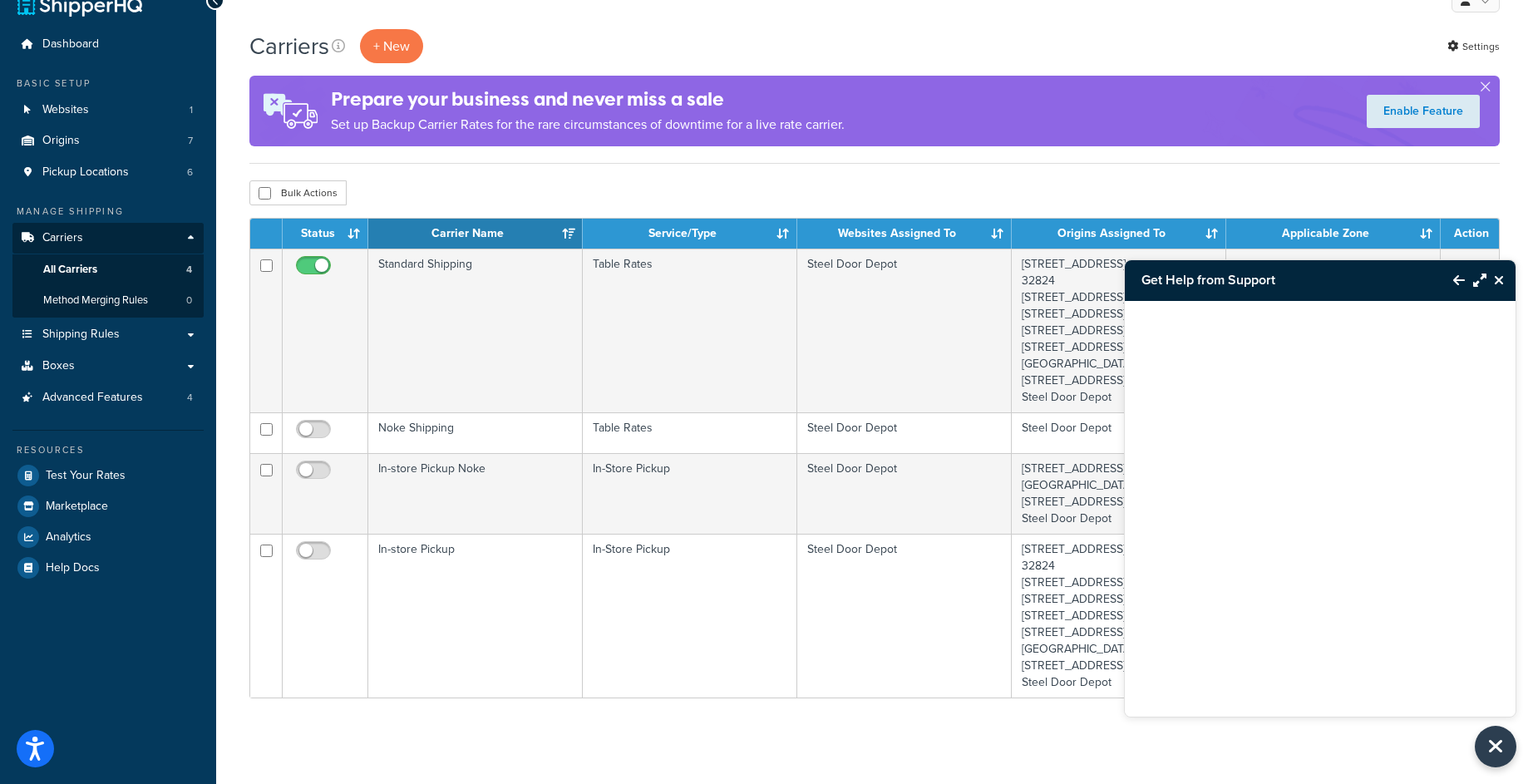
click at [1500, 278] on icon "Close Resource Center" at bounding box center [1499, 279] width 10 height 13
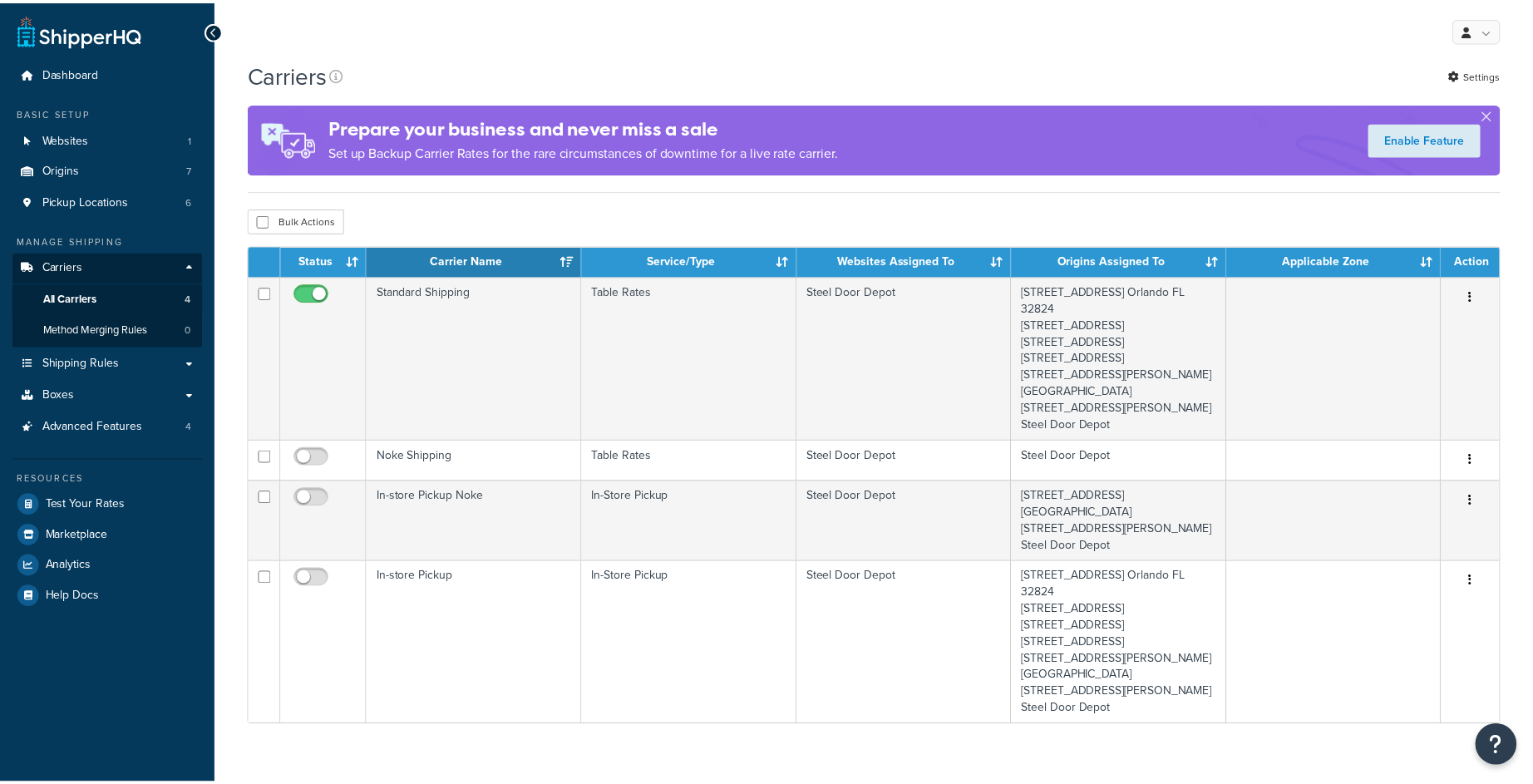
scroll to position [29, 0]
